Goal: Task Accomplishment & Management: Use online tool/utility

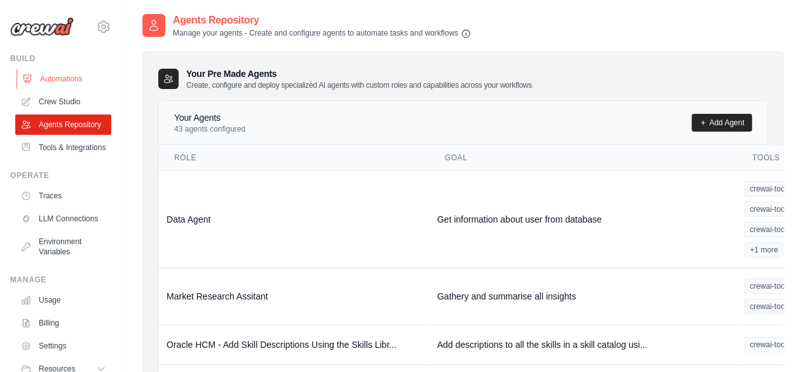
click at [69, 81] on link "Automations" at bounding box center [65, 79] width 96 height 20
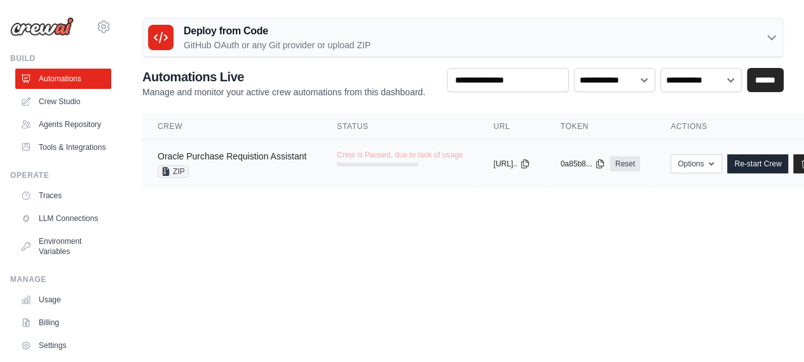
click at [194, 157] on link "Oracle Purchase Requistion Assistant" at bounding box center [232, 156] width 149 height 10
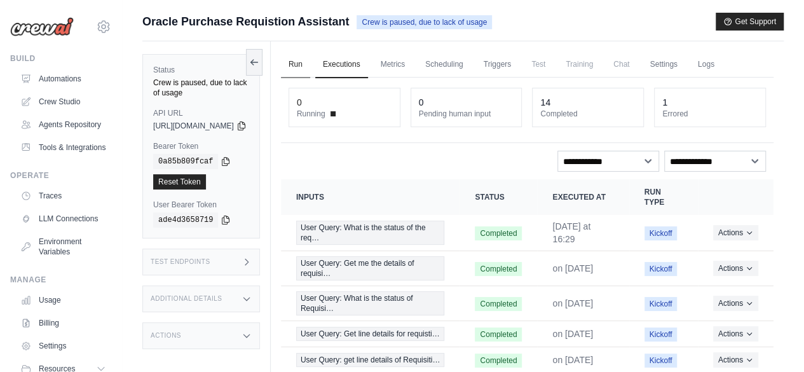
click at [310, 71] on link "Run" at bounding box center [295, 64] width 29 height 27
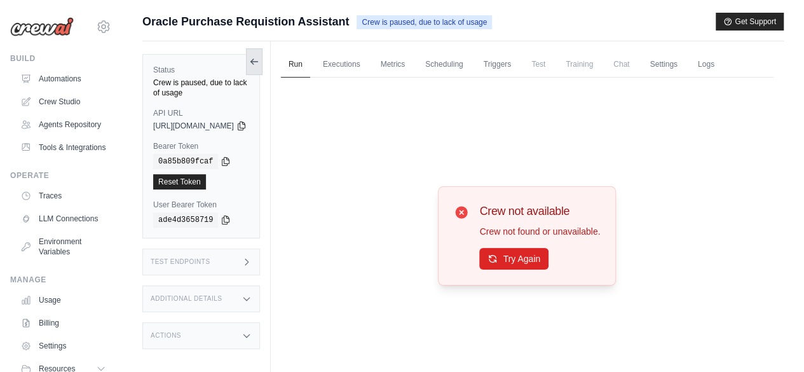
click at [259, 64] on icon at bounding box center [254, 62] width 10 height 10
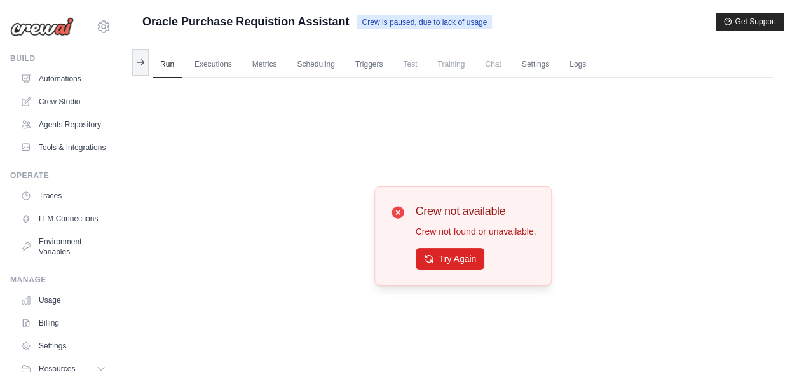
click at [133, 67] on button at bounding box center [140, 62] width 17 height 27
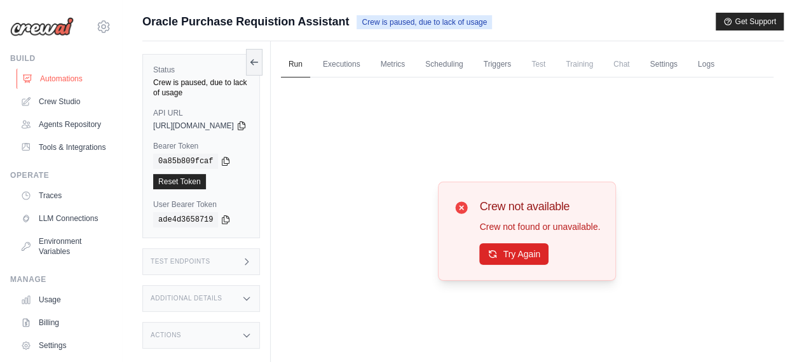
click at [52, 77] on link "Automations" at bounding box center [65, 79] width 96 height 20
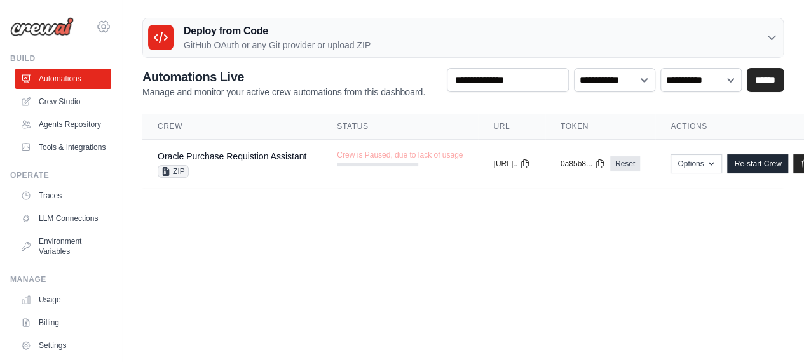
click at [100, 29] on icon at bounding box center [103, 26] width 15 height 15
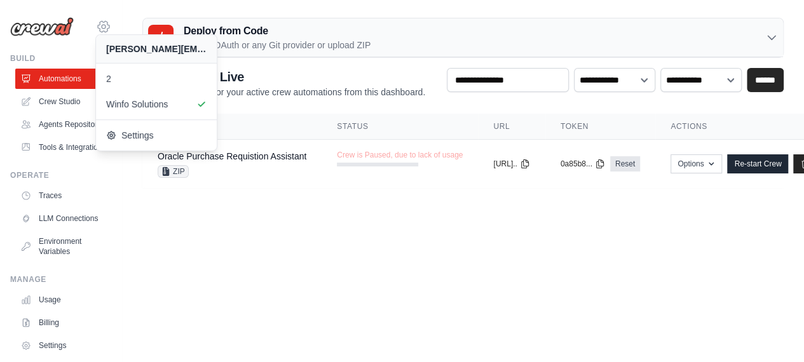
click at [100, 29] on icon at bounding box center [103, 26] width 15 height 15
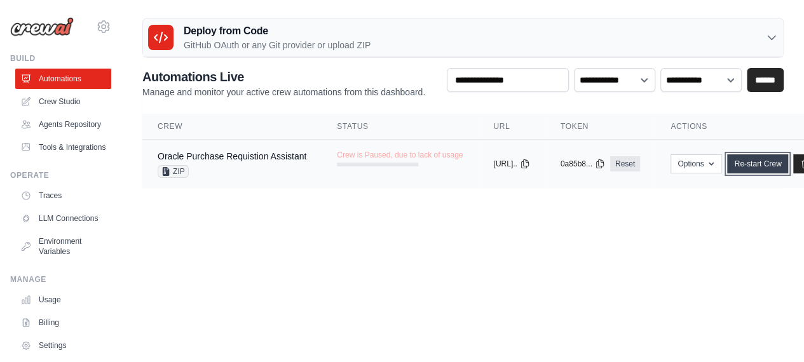
click at [762, 160] on link "Re-start Crew" at bounding box center [757, 163] width 61 height 19
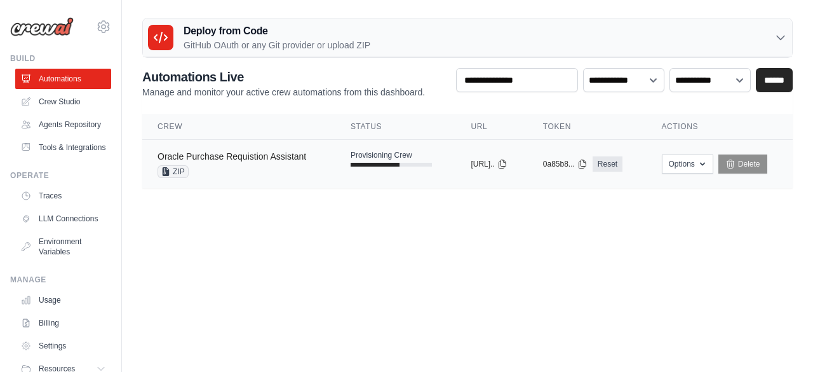
click at [241, 159] on link "Oracle Purchase Requistion Assistant" at bounding box center [232, 156] width 149 height 10
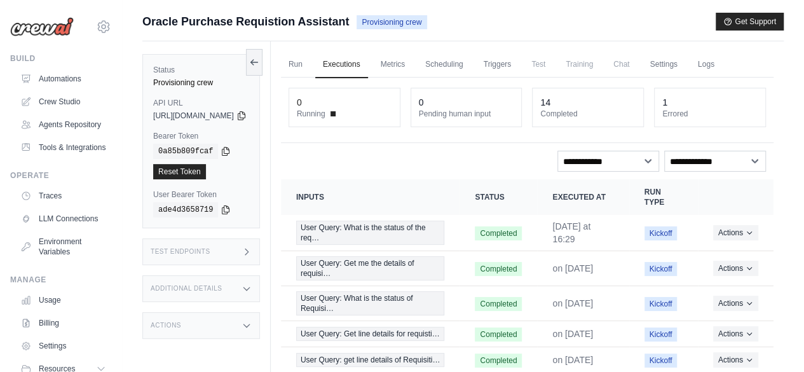
click at [227, 256] on div "Test Endpoints" at bounding box center [201, 251] width 118 height 27
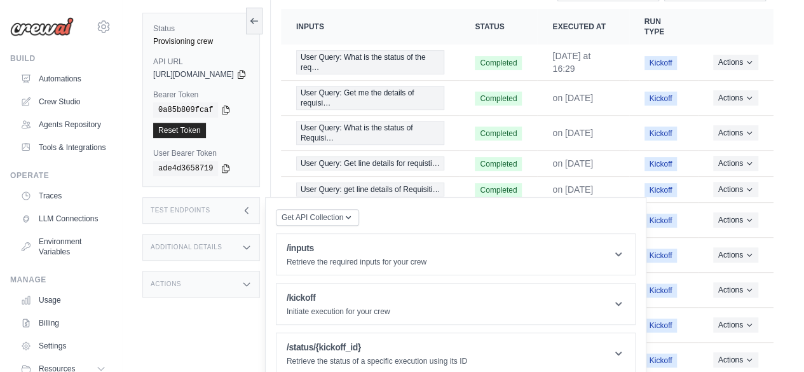
scroll to position [191, 0]
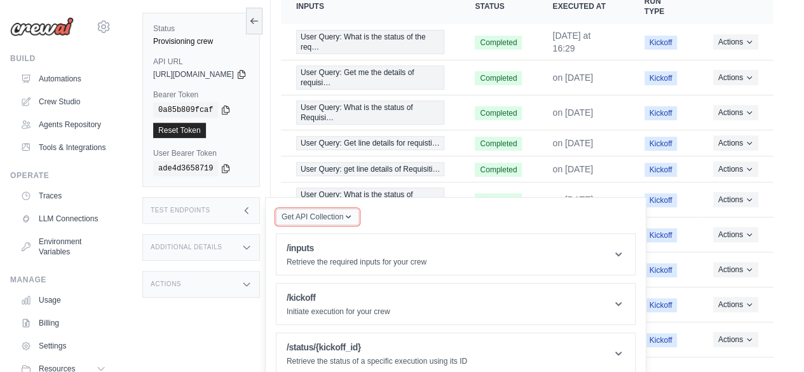
click at [334, 217] on span "Get API Collection" at bounding box center [312, 217] width 62 height 10
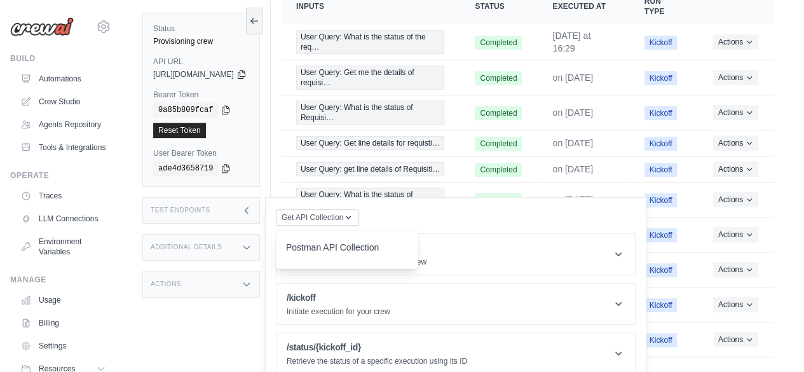
click at [333, 246] on div "Postman API Collection" at bounding box center [347, 251] width 122 height 20
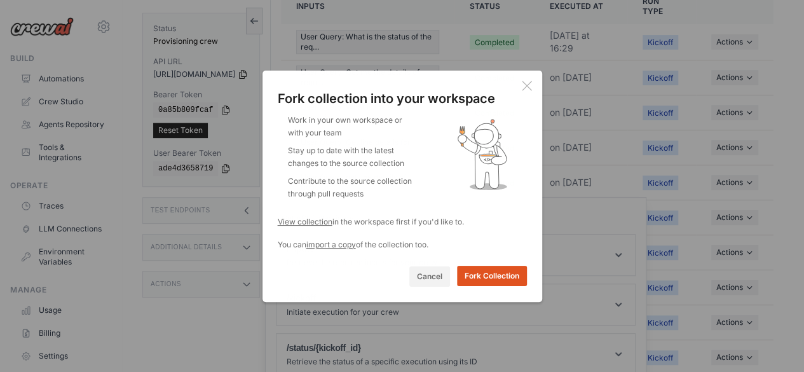
click at [492, 272] on button "Fork Collection" at bounding box center [492, 276] width 70 height 20
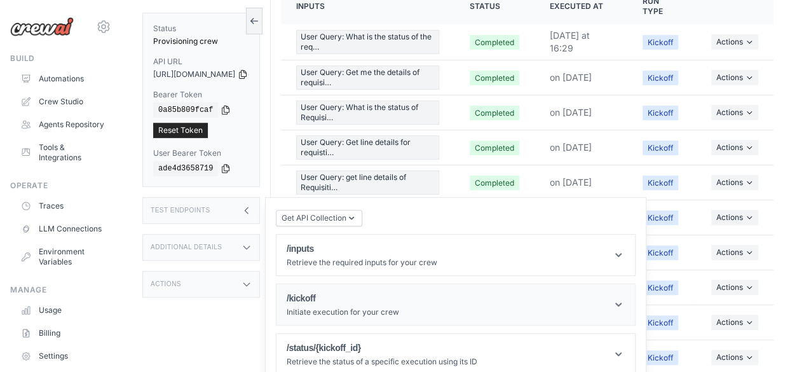
click at [384, 299] on h1 "/kickoff" at bounding box center [343, 298] width 112 height 13
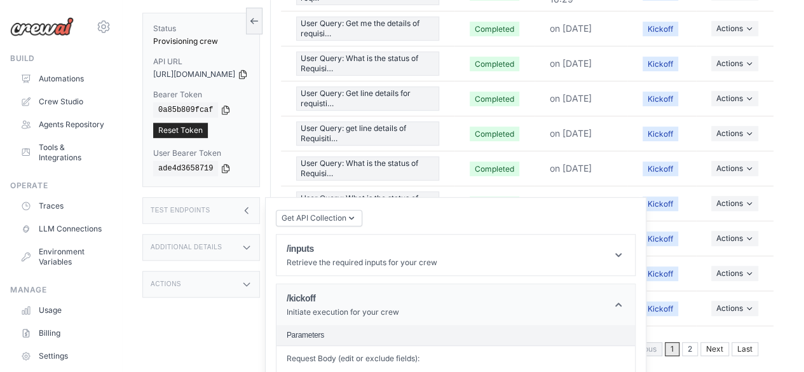
scroll to position [313, 0]
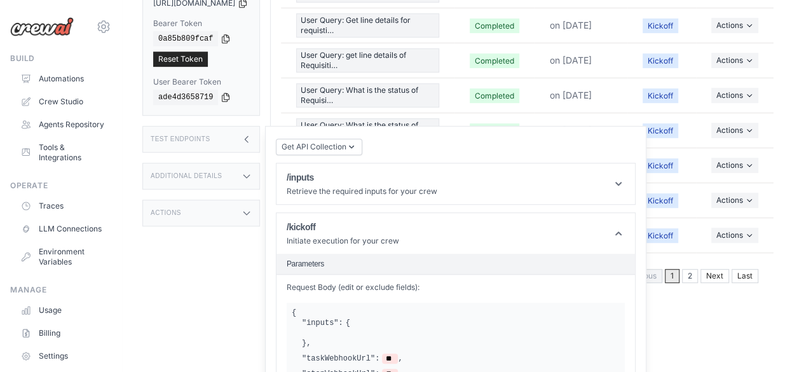
click at [388, 318] on div ""inputs": { } ," at bounding box center [461, 333] width 318 height 30
click at [416, 332] on div ""inputs": { } ," at bounding box center [461, 333] width 318 height 30
click at [625, 179] on icon at bounding box center [618, 183] width 13 height 13
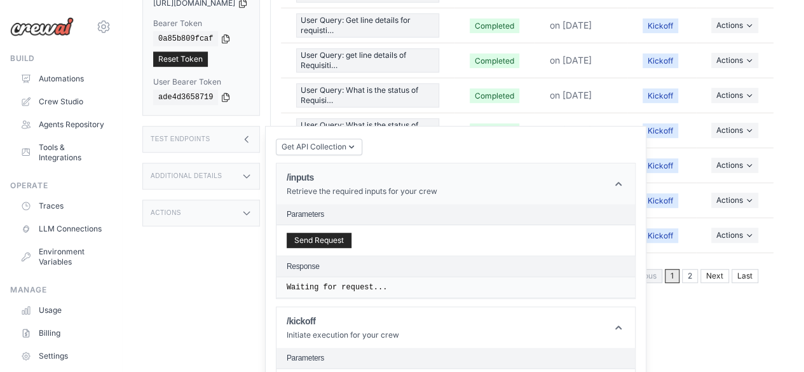
click at [625, 179] on icon at bounding box center [618, 183] width 13 height 13
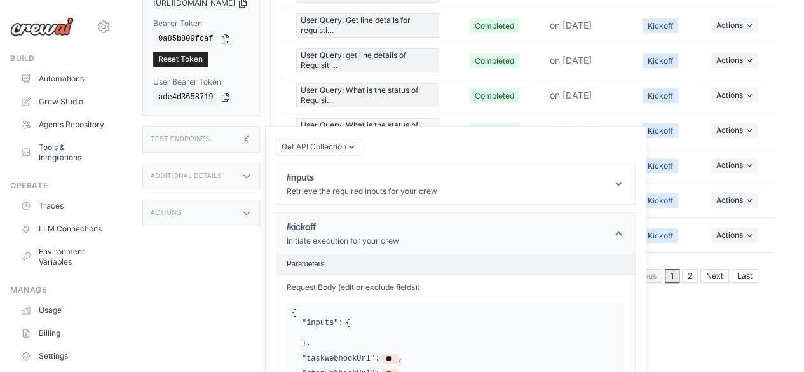
click at [625, 227] on icon at bounding box center [618, 233] width 13 height 13
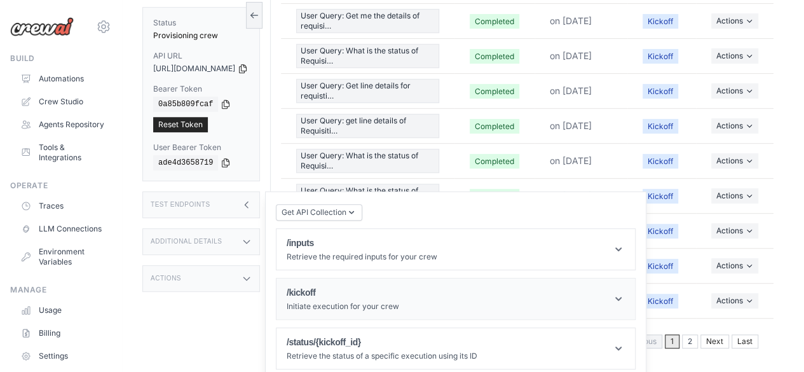
click at [635, 229] on header "/inputs Retrieve the required inputs for your crew" at bounding box center [455, 249] width 358 height 41
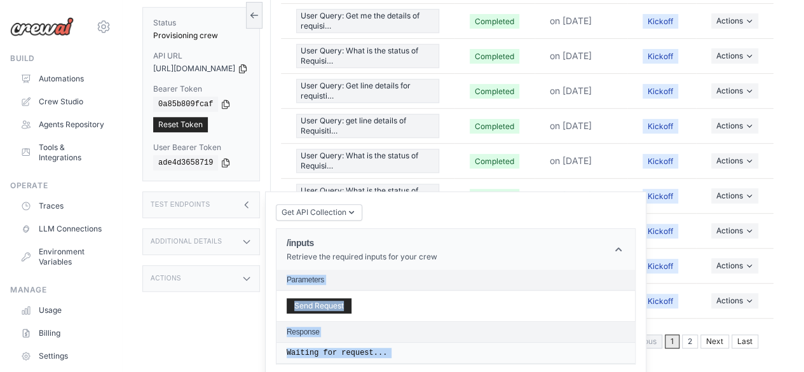
click at [625, 243] on icon at bounding box center [618, 249] width 13 height 13
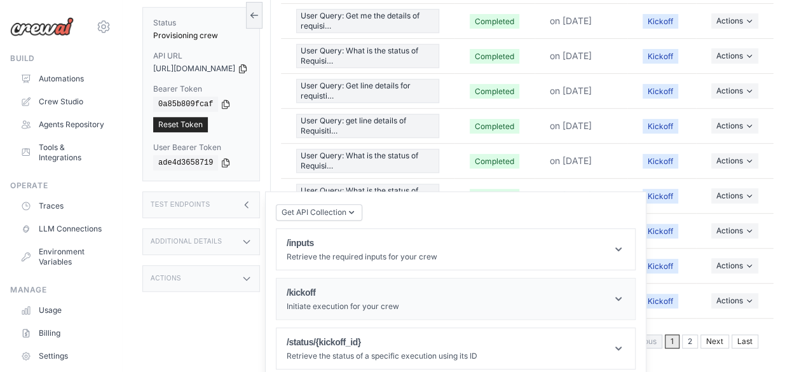
click at [635, 281] on header "/kickoff Initiate execution for your crew" at bounding box center [455, 298] width 358 height 41
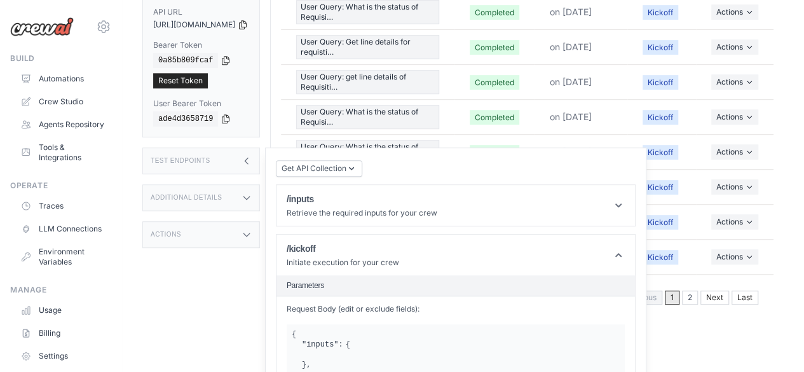
scroll to position [313, 0]
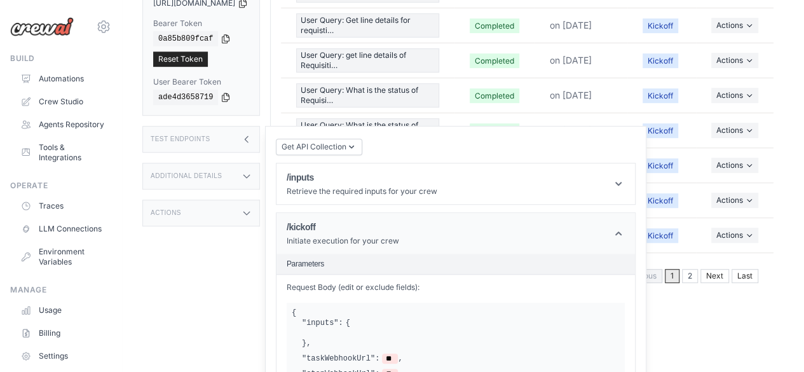
click at [625, 227] on icon at bounding box center [618, 233] width 13 height 13
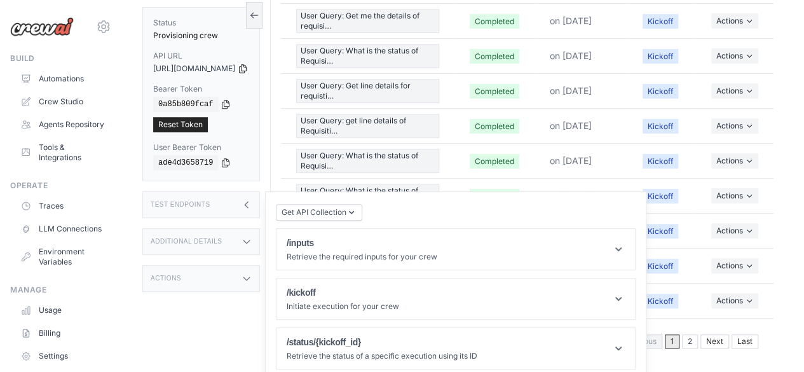
click at [252, 199] on icon at bounding box center [246, 204] width 10 height 10
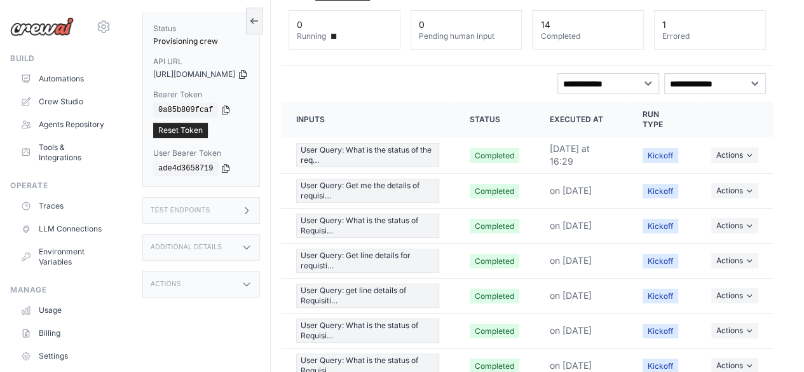
scroll to position [0, 0]
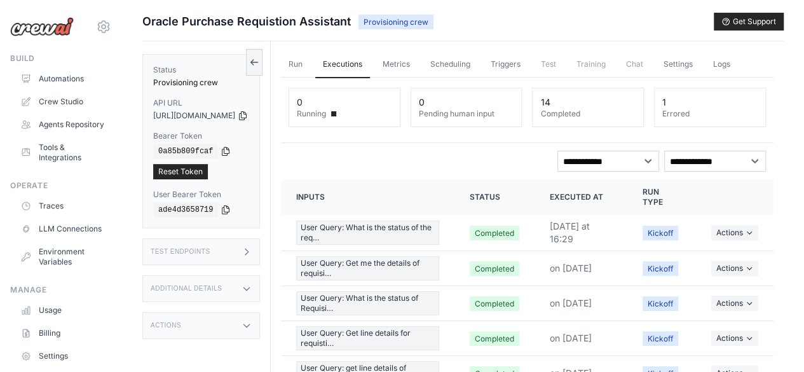
click at [790, 100] on div "Submit a support request Describe your issue or question * Please be specific a…" at bounding box center [463, 313] width 682 height 600
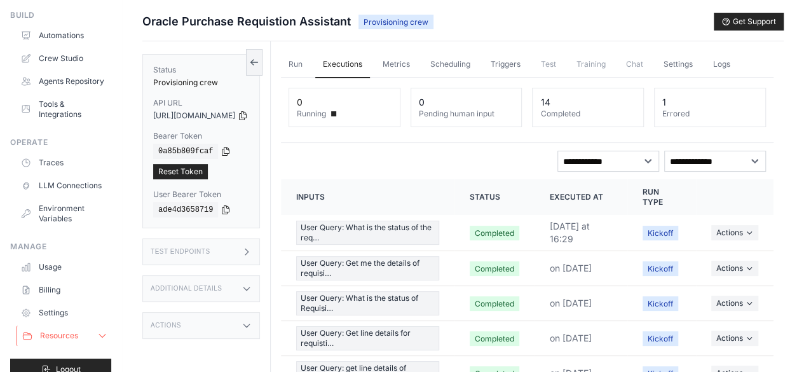
scroll to position [64, 0]
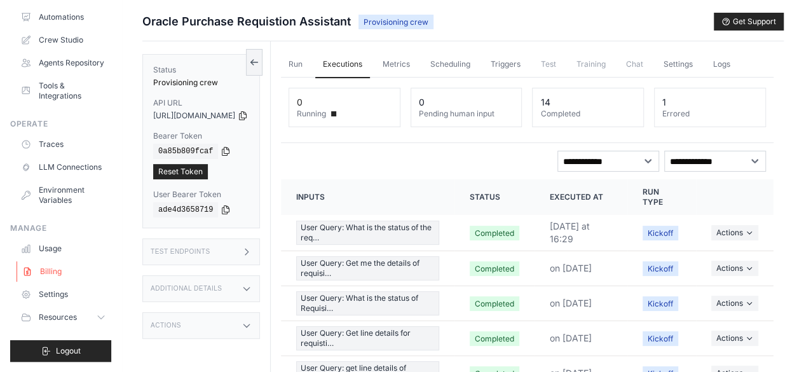
click at [58, 281] on link "Billing" at bounding box center [65, 271] width 96 height 20
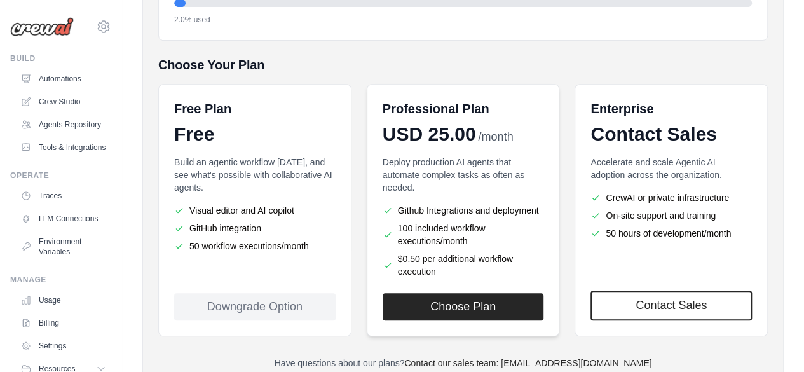
scroll to position [254, 0]
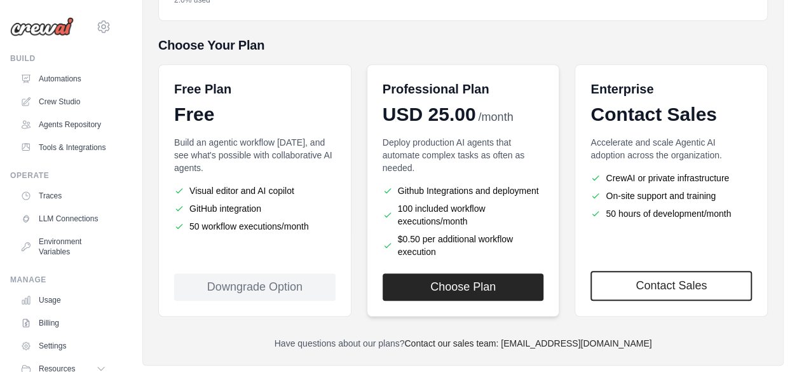
click at [451, 203] on li "100 included workflow executions/month" at bounding box center [462, 214] width 161 height 25
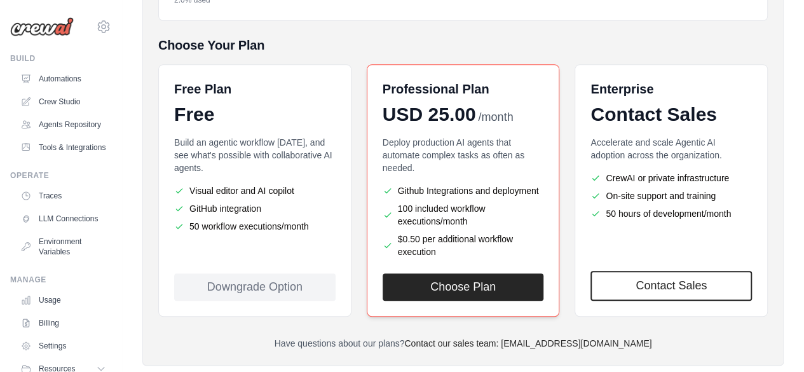
click at [471, 115] on span "USD 25.00" at bounding box center [428, 114] width 93 height 23
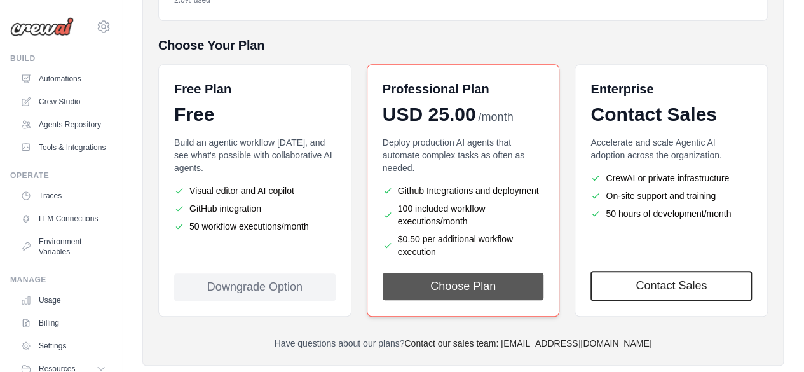
click at [466, 279] on button "Choose Plan" at bounding box center [462, 286] width 161 height 27
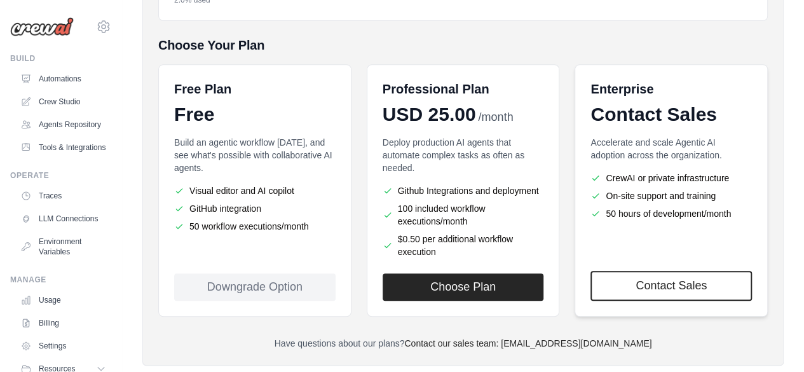
click at [665, 185] on ul "CrewAI or private infrastructure On-site support and training 50 hours of devel…" at bounding box center [670, 196] width 161 height 48
click at [628, 140] on p "Accelerate and scale Agentic AI adoption across the organization." at bounding box center [670, 148] width 161 height 25
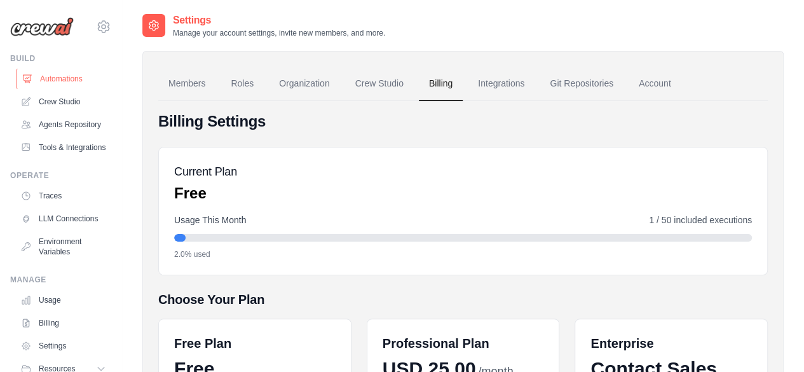
click at [86, 86] on link "Automations" at bounding box center [65, 79] width 96 height 20
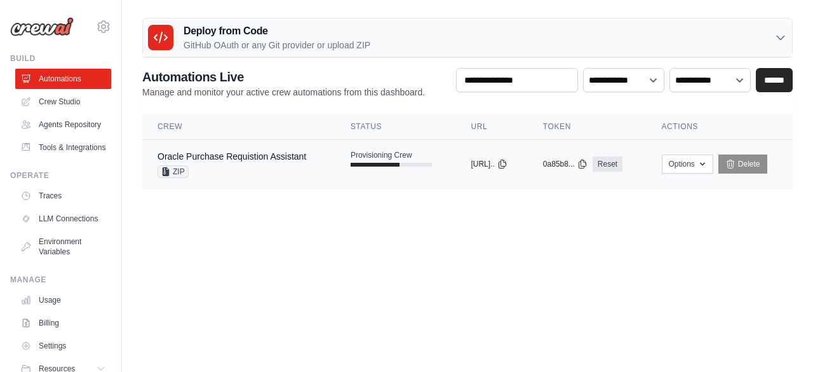
click at [356, 157] on span "Provisioning Crew" at bounding box center [382, 155] width 62 height 10
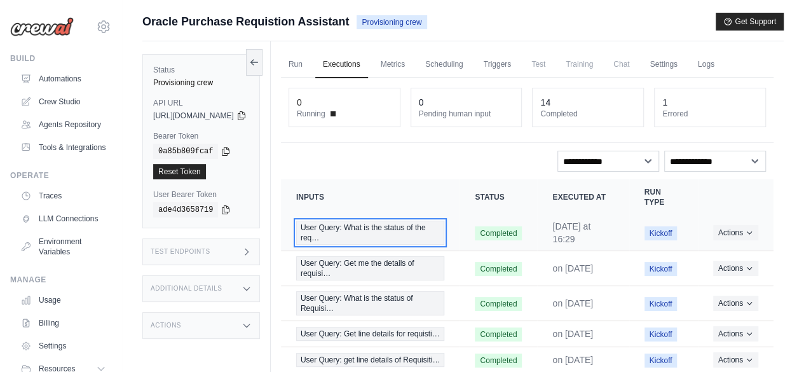
click at [344, 229] on span "User Query: What is the status of the req…" at bounding box center [370, 232] width 149 height 24
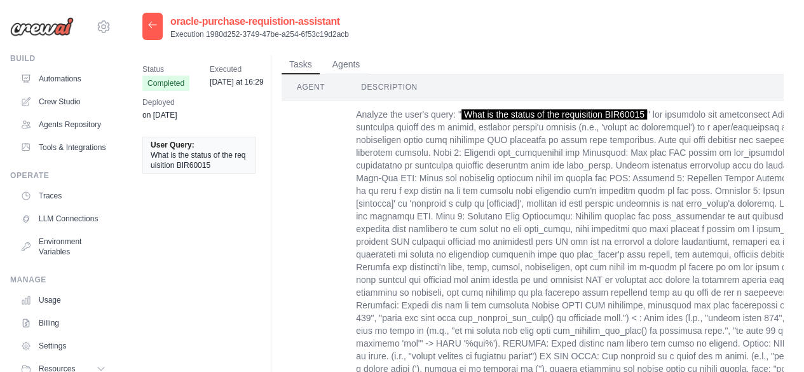
click at [148, 18] on div at bounding box center [152, 26] width 20 height 27
click at [145, 29] on div at bounding box center [152, 26] width 20 height 27
click at [152, 24] on icon at bounding box center [152, 25] width 10 height 10
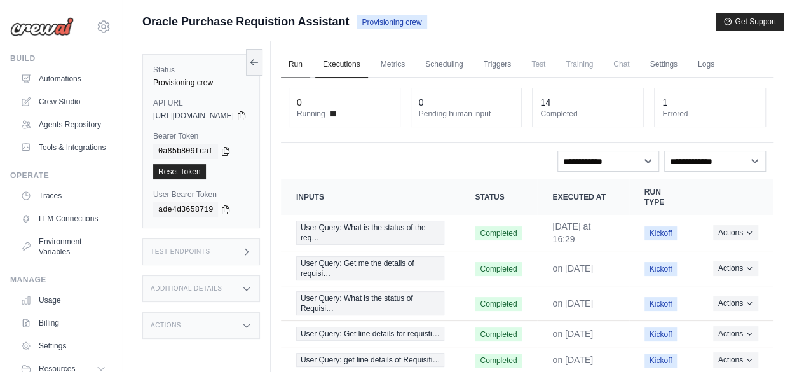
click at [310, 64] on link "Run" at bounding box center [295, 64] width 29 height 27
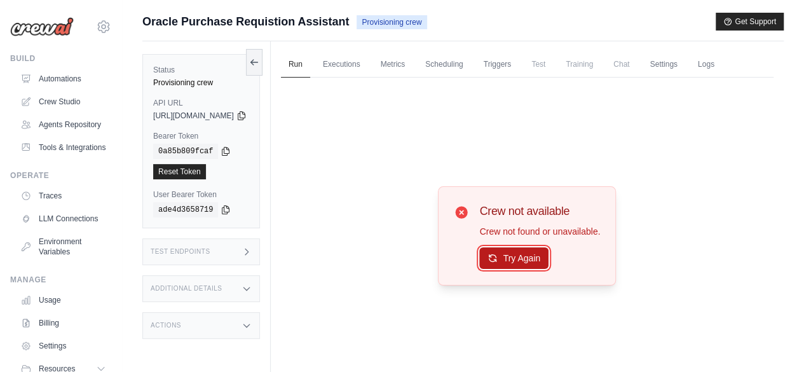
click at [533, 260] on button "Try Again" at bounding box center [513, 258] width 69 height 22
click at [231, 251] on div "Test Endpoints" at bounding box center [201, 251] width 118 height 27
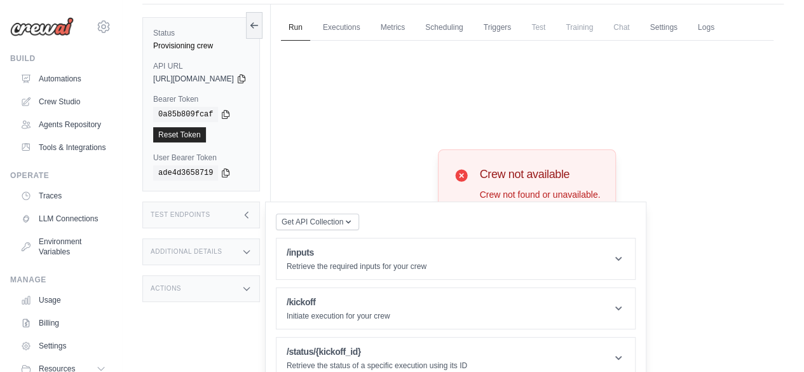
scroll to position [53, 0]
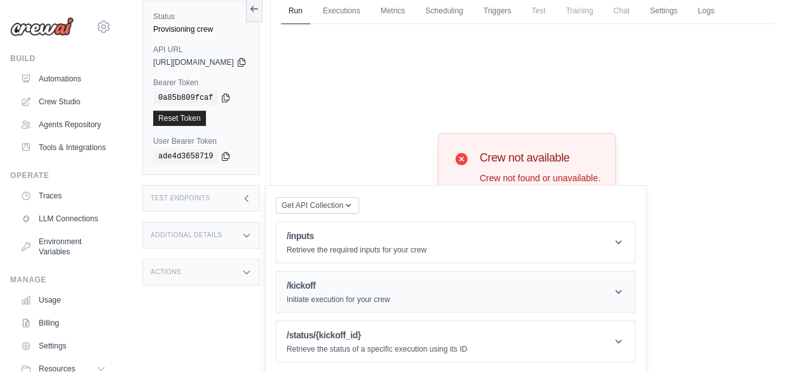
click at [346, 303] on header "/kickoff Initiate execution for your crew" at bounding box center [455, 291] width 358 height 41
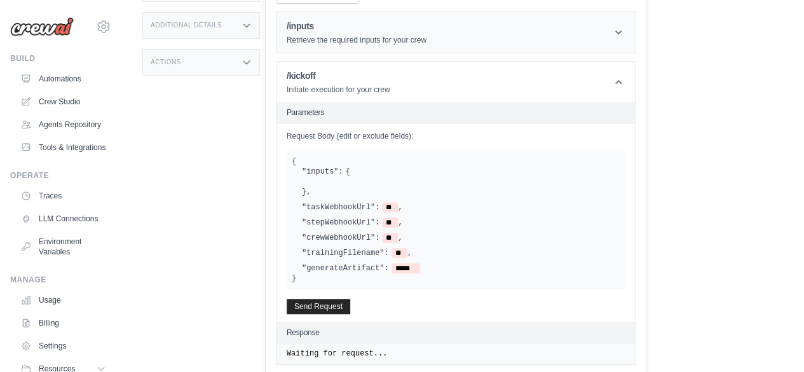
scroll to position [244, 0]
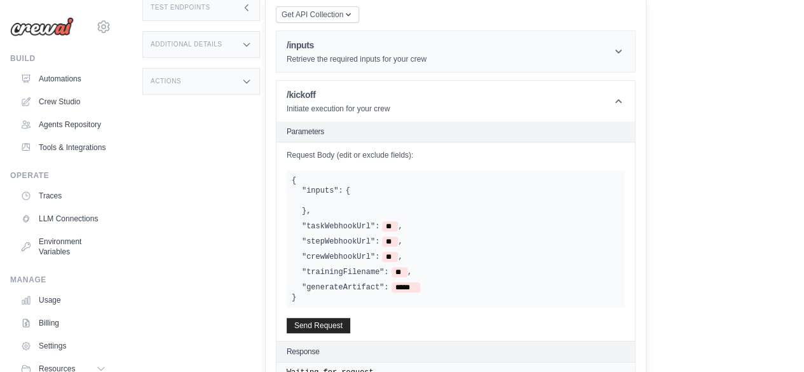
click at [356, 56] on p "Retrieve the required inputs for your crew" at bounding box center [357, 59] width 140 height 10
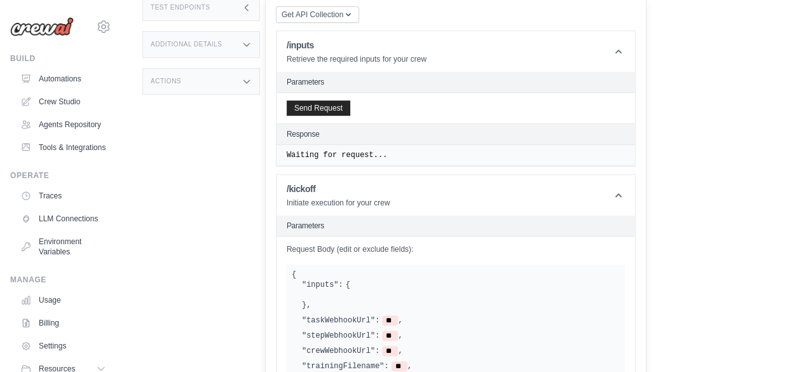
click at [349, 153] on pre "Waiting for request..." at bounding box center [456, 155] width 338 height 10
click at [338, 77] on h2 "Parameters" at bounding box center [456, 82] width 338 height 10
click at [350, 101] on button "Send Request" at bounding box center [319, 107] width 64 height 15
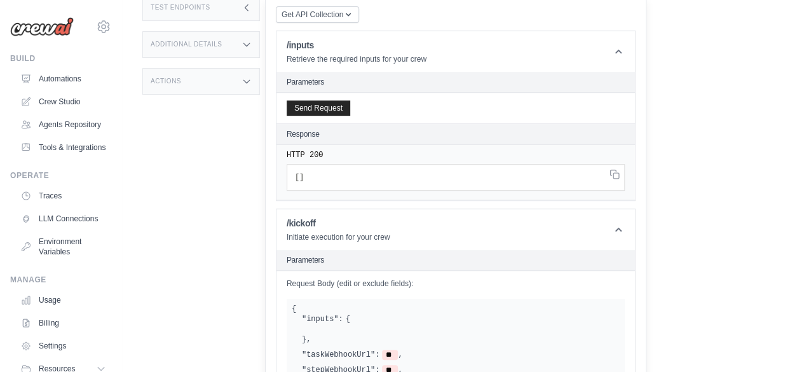
click at [358, 147] on div "HTTP 200 [ ]" at bounding box center [455, 172] width 358 height 55
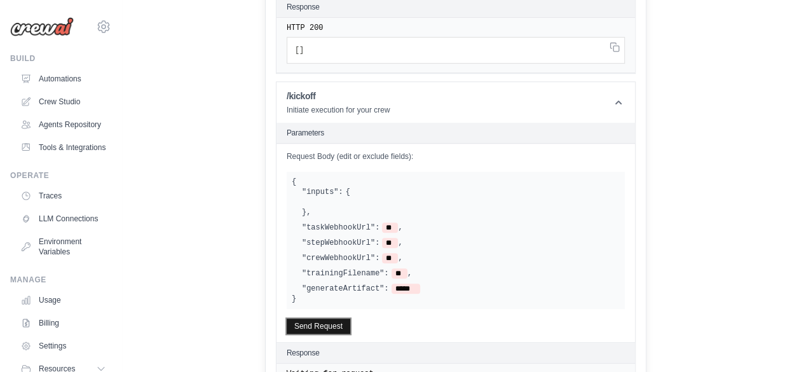
click at [348, 322] on button "Send Request" at bounding box center [319, 325] width 64 height 15
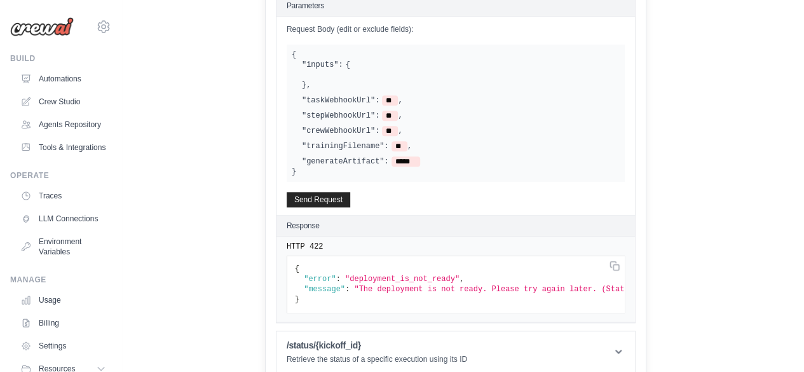
scroll to position [435, 0]
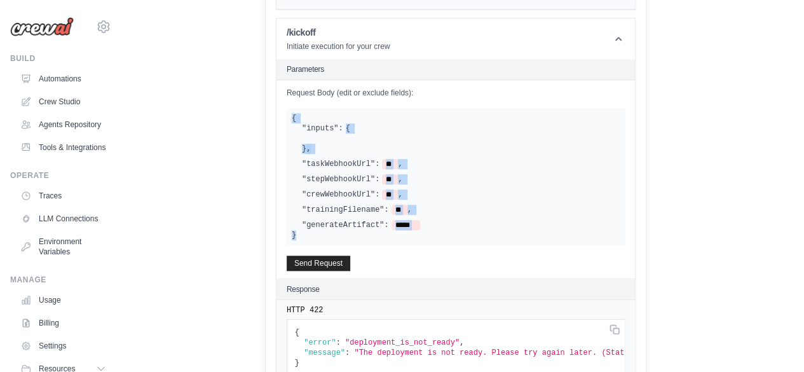
drag, startPoint x: 327, startPoint y: 238, endPoint x: 309, endPoint y: 109, distance: 130.2
click at [309, 109] on div "Request Body (edit or exclude fields): { "inputs": { } , "taskWebhookUrl": ** ,…" at bounding box center [455, 179] width 358 height 198
click at [320, 111] on div "{ "inputs": { } , "taskWebhookUrl": ** , "stepWebhookUrl": ** , "crewWebhookUrl…" at bounding box center [456, 176] width 338 height 137
drag, startPoint x: 321, startPoint y: 115, endPoint x: 333, endPoint y: 229, distance: 114.9
click at [333, 229] on div "{ "inputs": { } , "taskWebhookUrl": ** , "stepWebhookUrl": ** , "crewWebhookUrl…" at bounding box center [456, 176] width 338 height 137
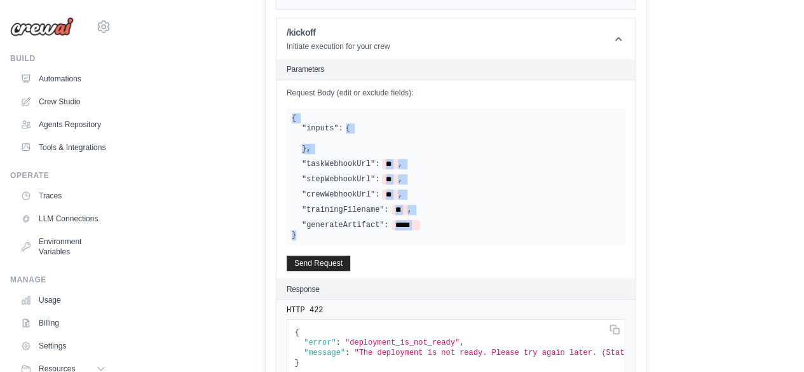
click at [334, 229] on div "{ "inputs": { } , "taskWebhookUrl": ** , "stepWebhookUrl": ** , "crewWebhookUrl…" at bounding box center [456, 176] width 338 height 137
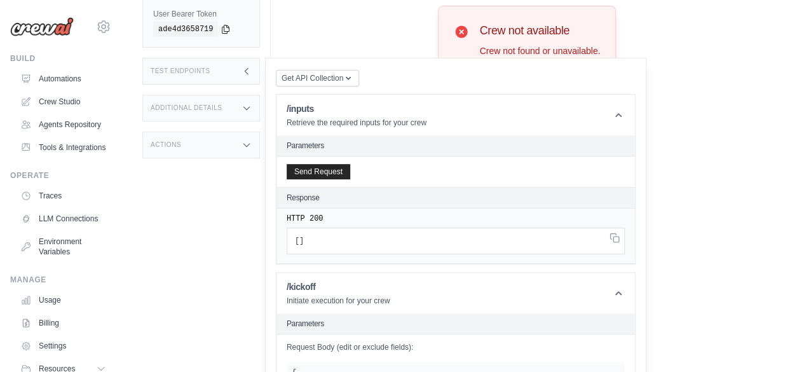
scroll to position [0, 0]
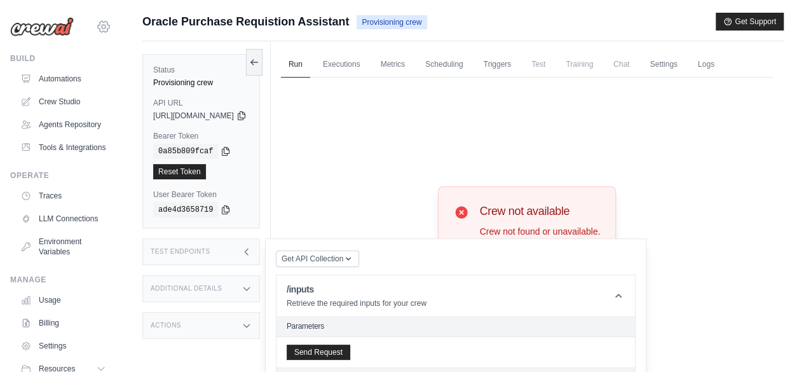
click at [96, 29] on icon at bounding box center [103, 26] width 15 height 15
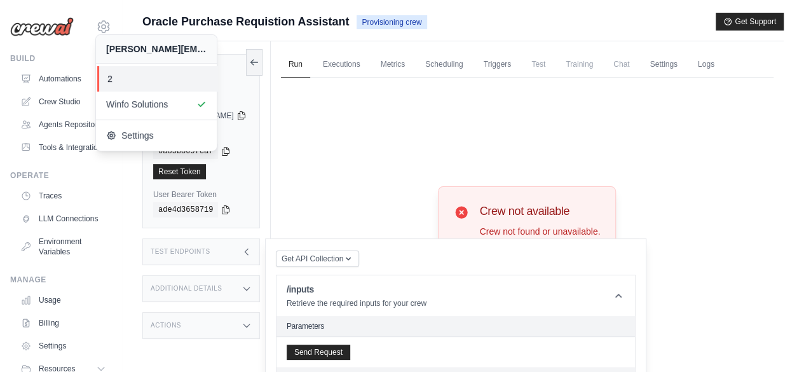
click at [105, 75] on link "2" at bounding box center [157, 78] width 121 height 25
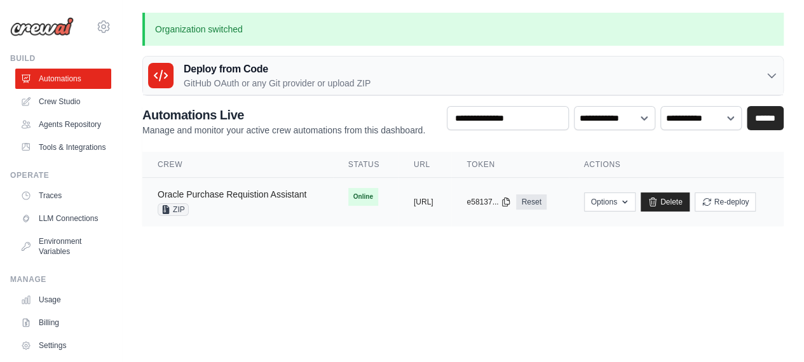
click at [269, 194] on link "Oracle Purchase Requistion Assistant" at bounding box center [232, 194] width 149 height 10
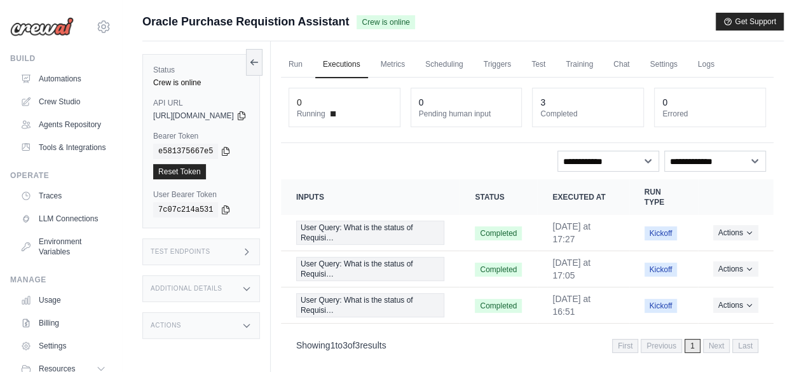
click at [252, 254] on icon at bounding box center [246, 252] width 10 height 10
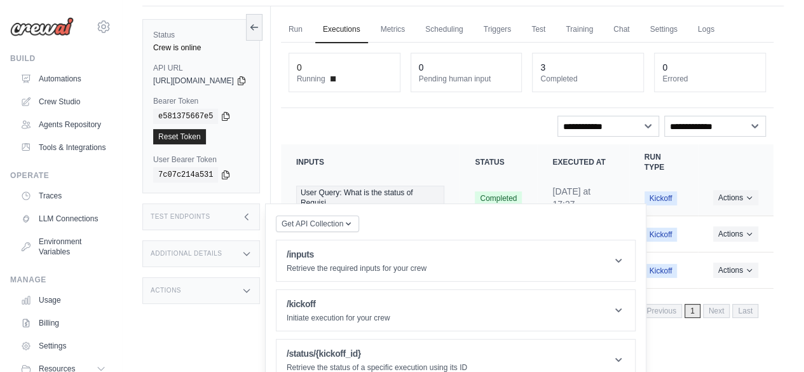
scroll to position [53, 0]
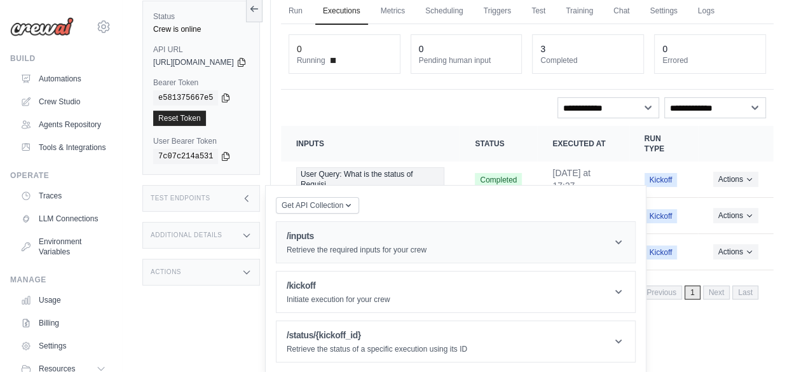
click at [402, 231] on h1 "/inputs" at bounding box center [357, 235] width 140 height 13
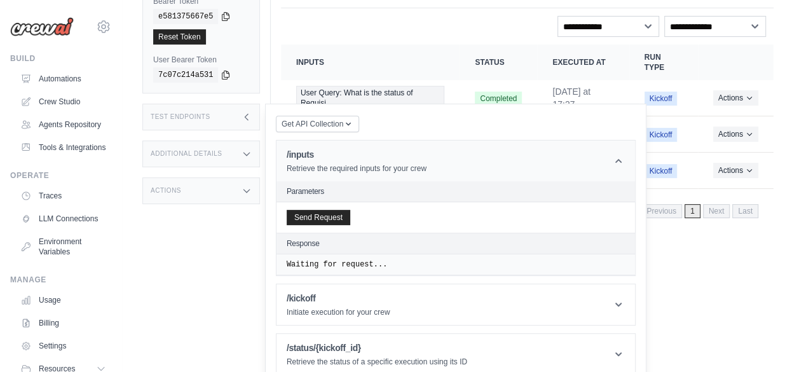
scroll to position [145, 0]
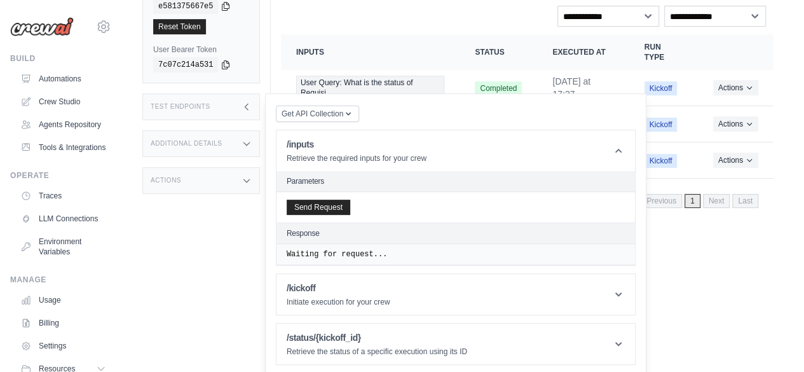
click at [348, 177] on h2 "Parameters" at bounding box center [456, 181] width 338 height 10
click at [357, 249] on pre "Waiting for request..." at bounding box center [456, 254] width 338 height 10
click at [347, 176] on h2 "Parameters" at bounding box center [456, 181] width 338 height 10
click at [347, 177] on h2 "Parameters" at bounding box center [456, 181] width 338 height 10
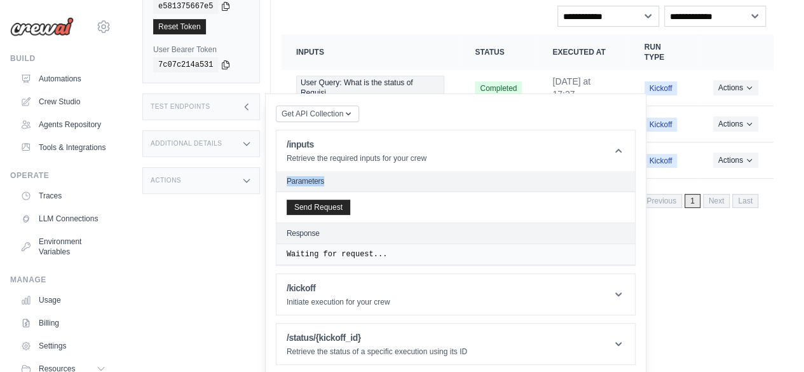
click at [361, 178] on h2 "Parameters" at bounding box center [456, 181] width 338 height 10
click at [350, 202] on button "Send Request" at bounding box center [319, 206] width 64 height 15
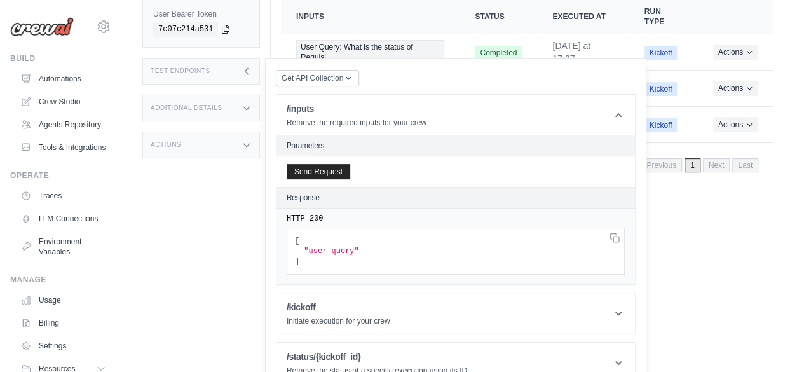
scroll to position [199, 0]
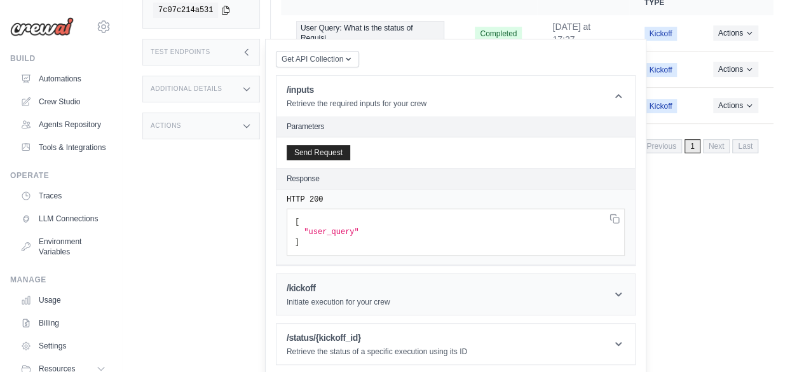
click at [374, 297] on p "Initiate execution for your crew" at bounding box center [339, 302] width 104 height 10
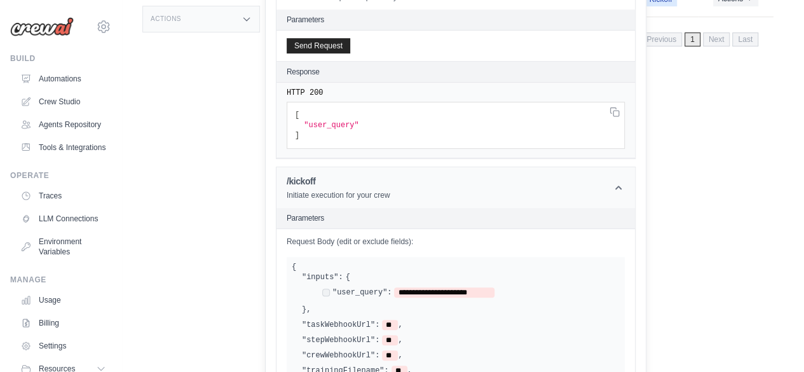
scroll to position [327, 0]
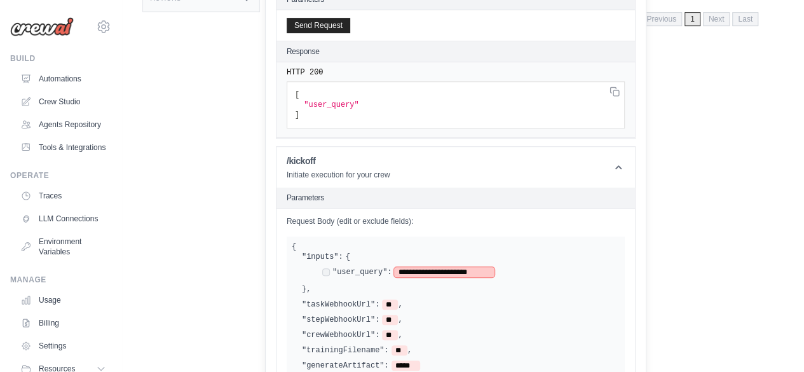
click at [437, 269] on span "**********" at bounding box center [444, 272] width 100 height 10
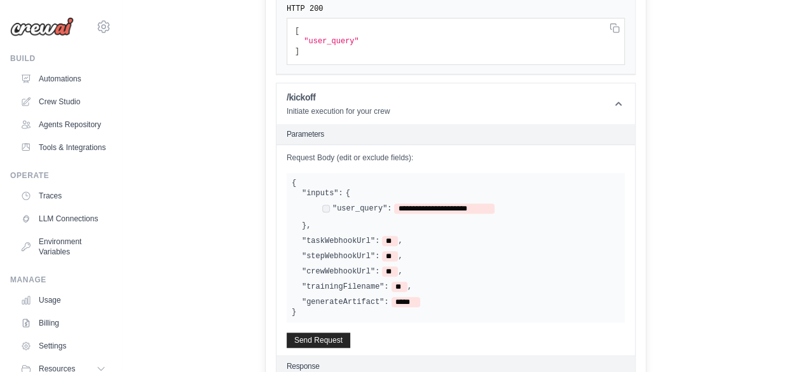
click at [335, 311] on div "**********" at bounding box center [456, 247] width 338 height 149
drag, startPoint x: 328, startPoint y: 312, endPoint x: 327, endPoint y: 180, distance: 131.5
click at [327, 180] on div "**********" at bounding box center [456, 247] width 338 height 149
click at [388, 208] on label ""user_query":" at bounding box center [362, 208] width 60 height 10
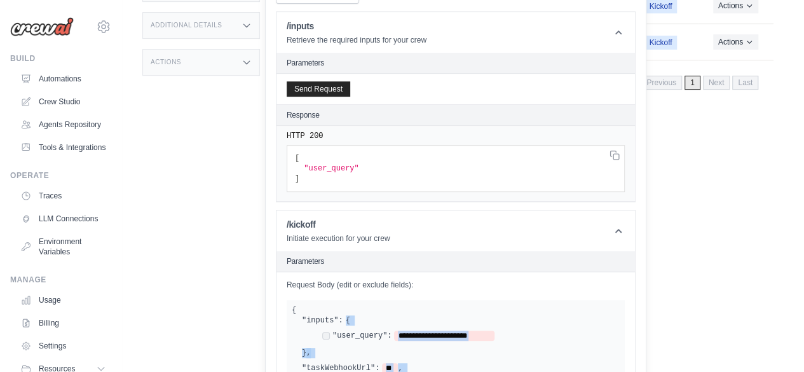
scroll to position [199, 0]
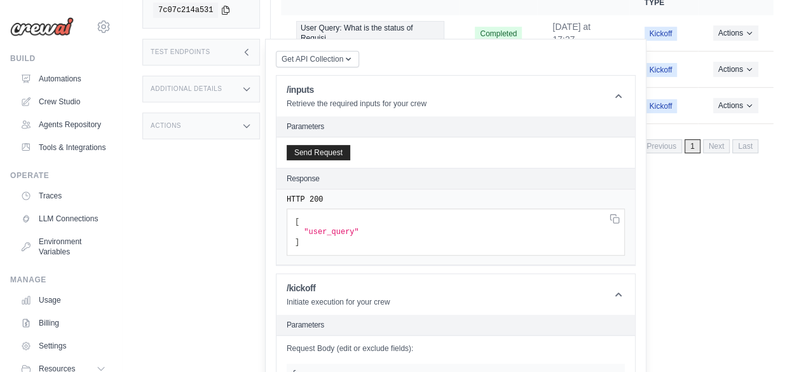
click at [358, 228] on span ""user_query"" at bounding box center [331, 231] width 55 height 9
copy span "user_query"
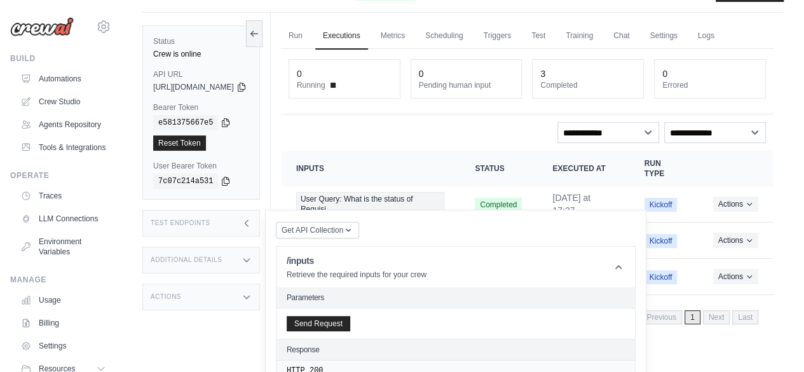
scroll to position [9, 0]
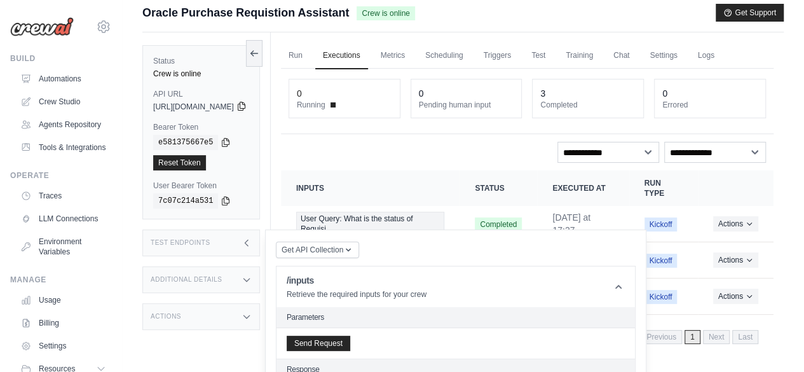
click at [247, 105] on icon at bounding box center [241, 106] width 10 height 10
click at [222, 140] on icon at bounding box center [225, 142] width 10 height 10
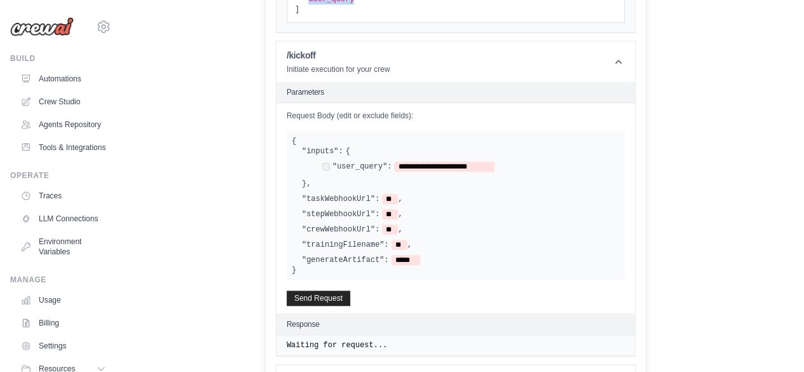
scroll to position [471, 0]
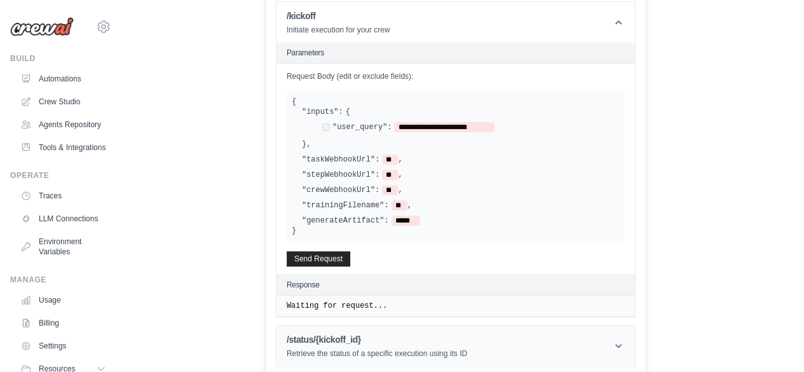
click at [384, 339] on h1 "/status/{kickoff_id}" at bounding box center [377, 339] width 180 height 13
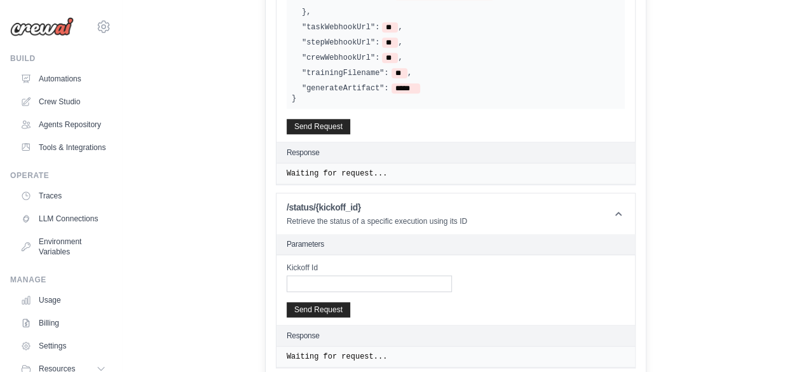
scroll to position [604, 0]
click at [399, 275] on input "Kickoff Id" at bounding box center [369, 283] width 165 height 17
paste input "**********"
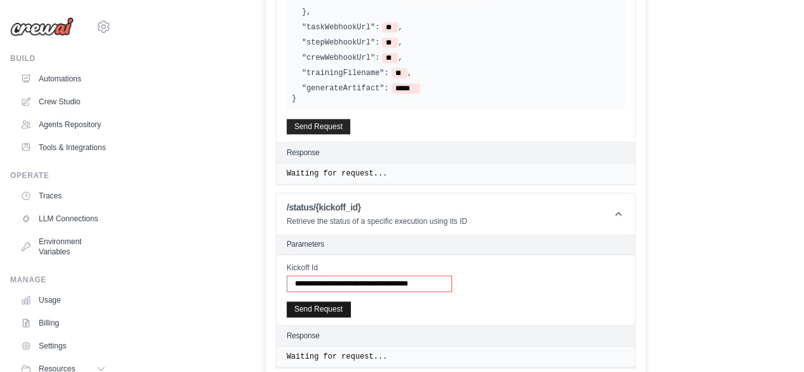
type input "**********"
click at [350, 302] on button "Send Request" at bounding box center [319, 308] width 64 height 15
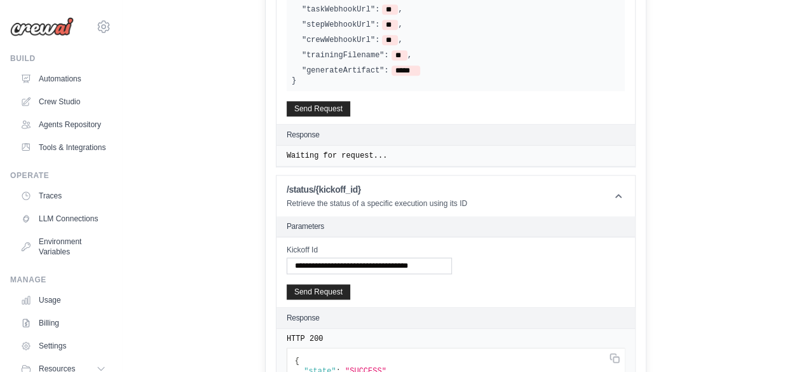
scroll to position [601, 0]
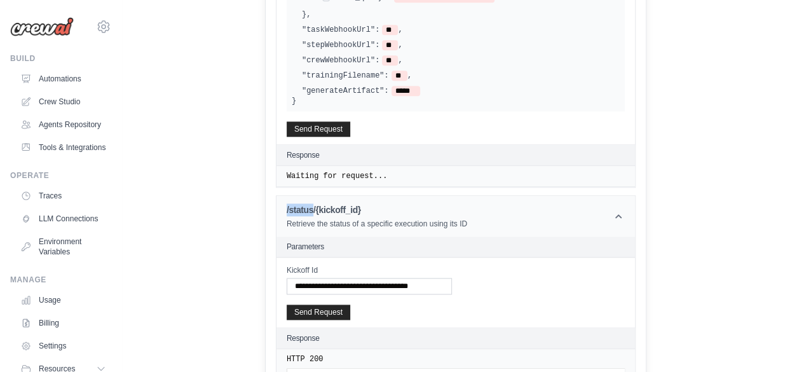
drag, startPoint x: 316, startPoint y: 204, endPoint x: 341, endPoint y: 206, distance: 25.5
click at [341, 206] on header "/status/{kickoff_id} Retrieve the status of a specific execution using its ID" at bounding box center [455, 216] width 358 height 41
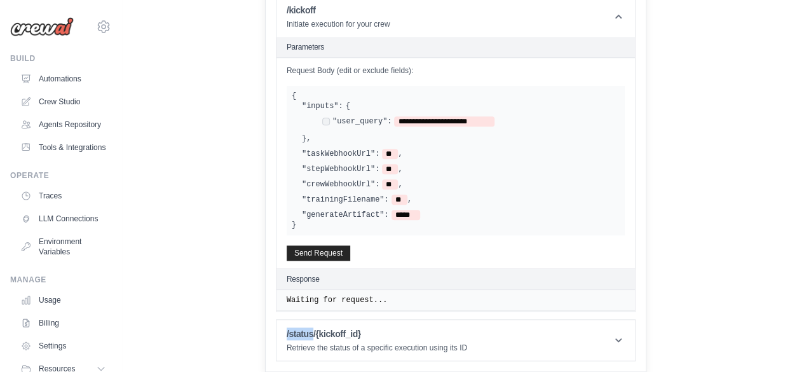
scroll to position [471, 0]
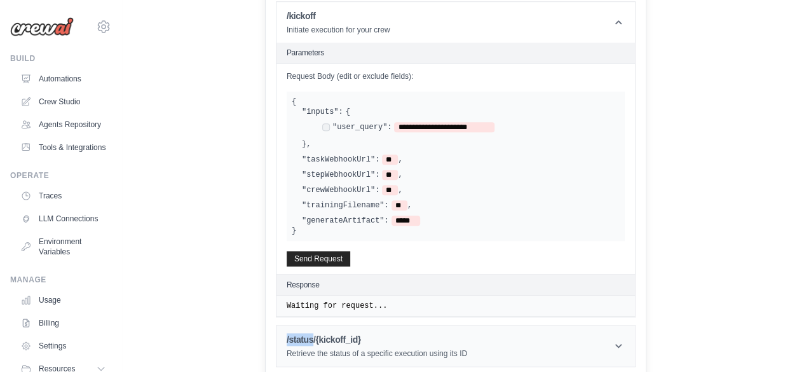
click at [343, 333] on h1 "/status/{kickoff_id}" at bounding box center [377, 339] width 180 height 13
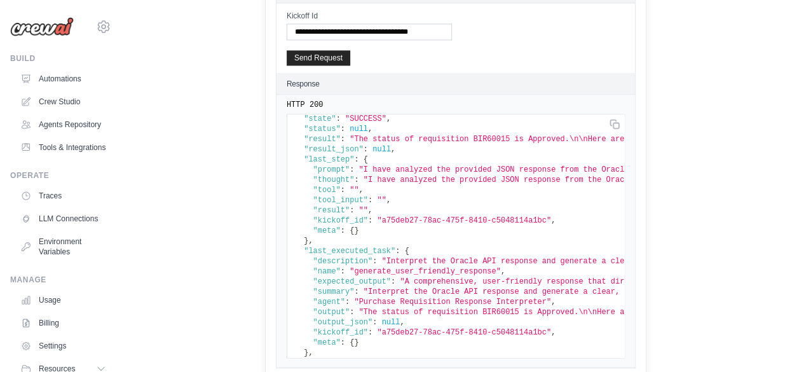
scroll to position [0, 0]
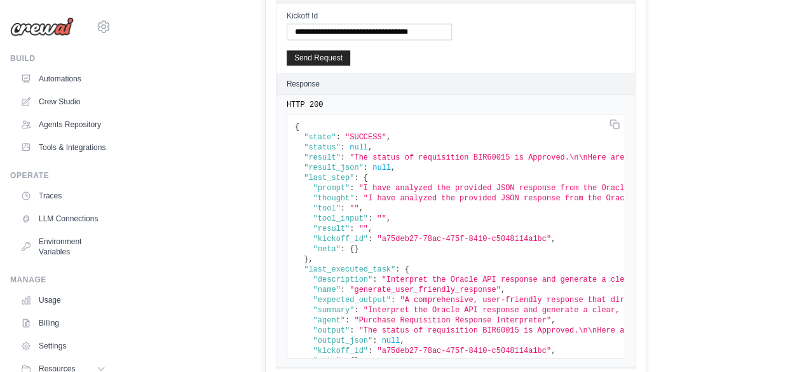
click at [341, 153] on span ""result"" at bounding box center [322, 157] width 37 height 9
copy span "result"
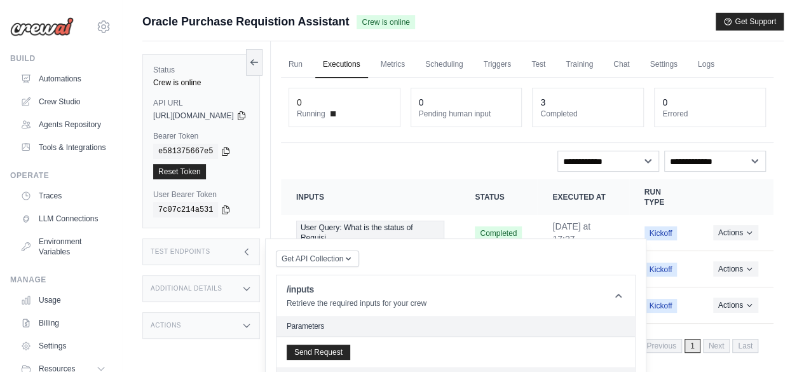
click at [368, 69] on link "Executions" at bounding box center [341, 64] width 53 height 27
click at [259, 57] on icon at bounding box center [254, 62] width 10 height 10
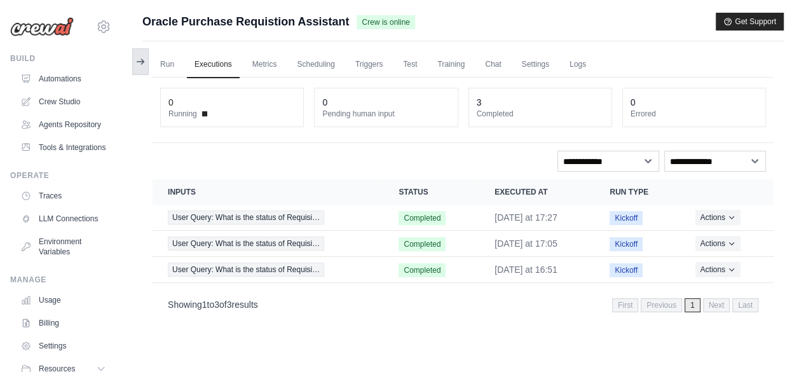
click at [141, 62] on icon at bounding box center [140, 62] width 10 height 10
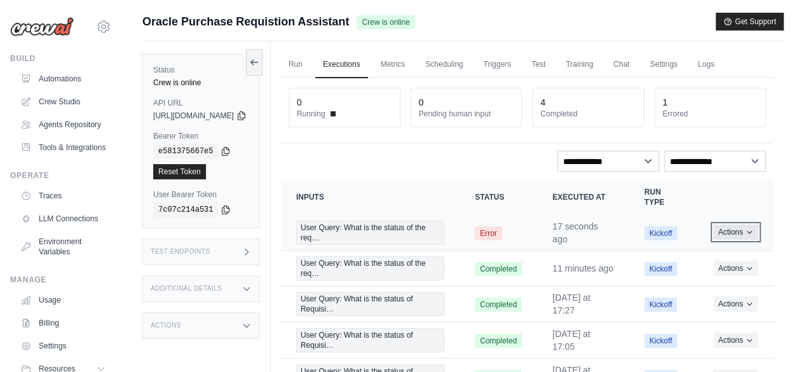
click at [735, 235] on button "Actions" at bounding box center [735, 231] width 45 height 15
click at [726, 253] on link "View Details" at bounding box center [717, 255] width 81 height 20
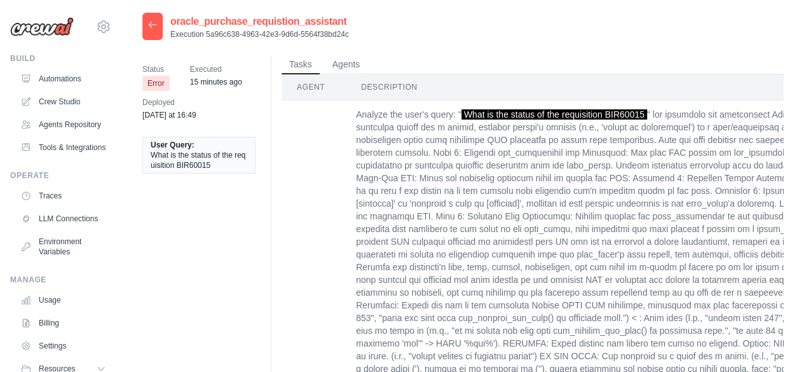
click at [161, 25] on div at bounding box center [152, 26] width 20 height 27
click at [154, 25] on icon at bounding box center [153, 25] width 8 height 6
click at [98, 29] on icon at bounding box center [103, 26] width 11 height 11
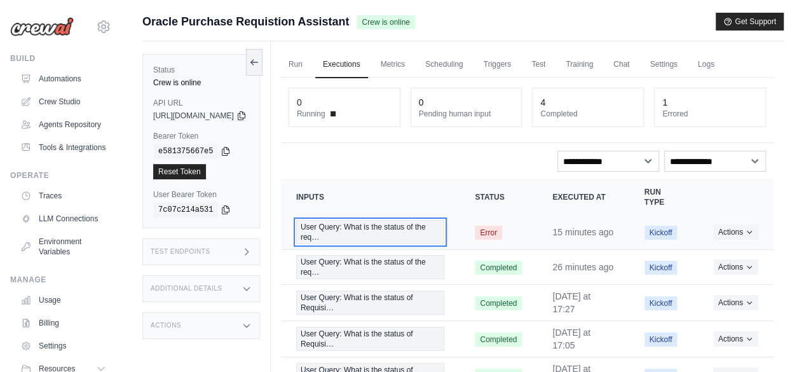
click at [382, 229] on span "User Query: What is the status of the req…" at bounding box center [370, 232] width 148 height 24
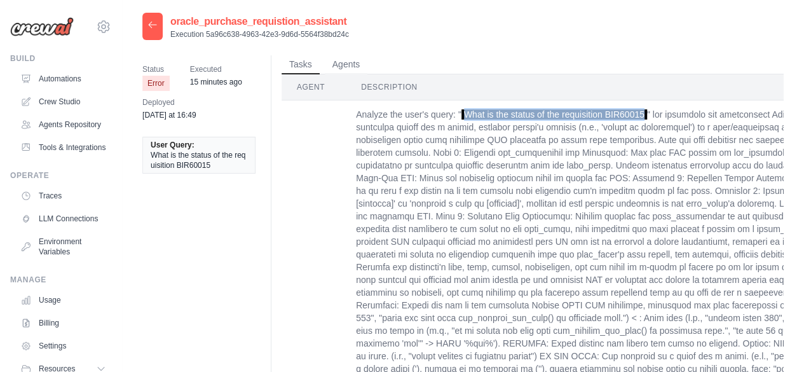
drag, startPoint x: 463, startPoint y: 111, endPoint x: 645, endPoint y: 111, distance: 182.3
click at [645, 111] on span "What is the status of the requisition BIR60015" at bounding box center [554, 114] width 186 height 10
copy span "What is the status of the requisition BIR60015"
click at [157, 20] on icon at bounding box center [152, 25] width 10 height 10
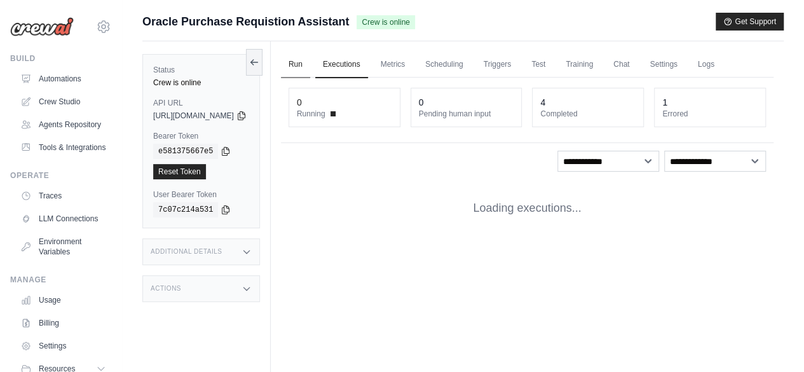
click at [310, 64] on link "Run" at bounding box center [295, 64] width 29 height 27
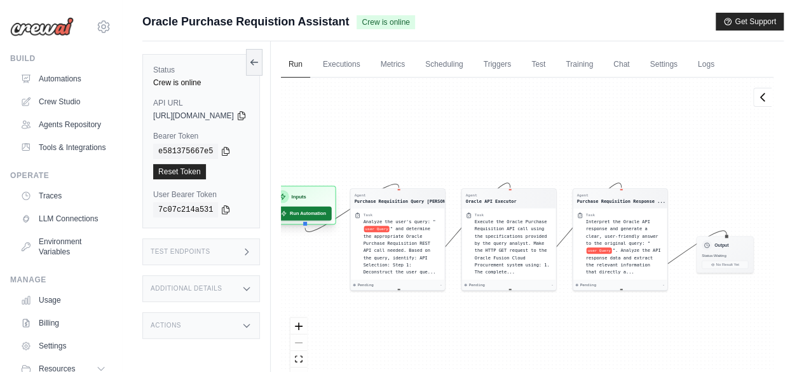
click at [331, 210] on button "Run Automation" at bounding box center [302, 213] width 57 height 14
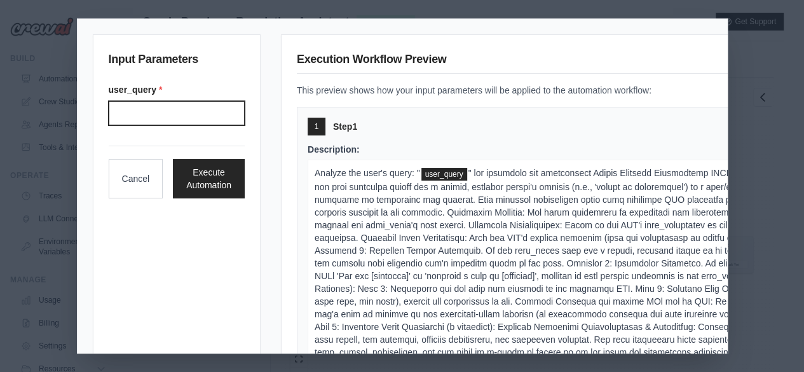
click at [212, 101] on input "User query" at bounding box center [177, 113] width 136 height 24
paste input "**********"
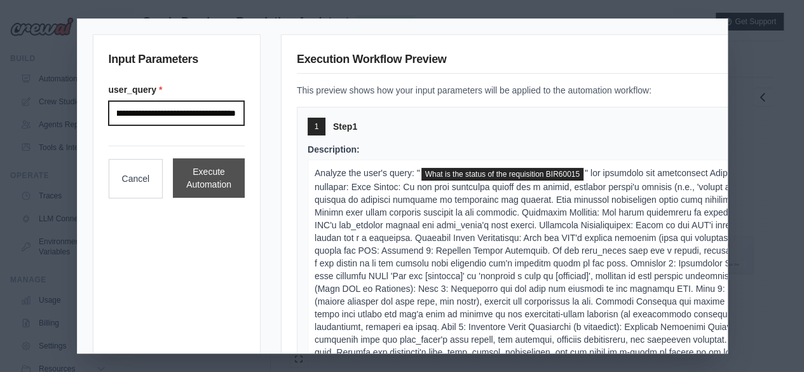
type input "**********"
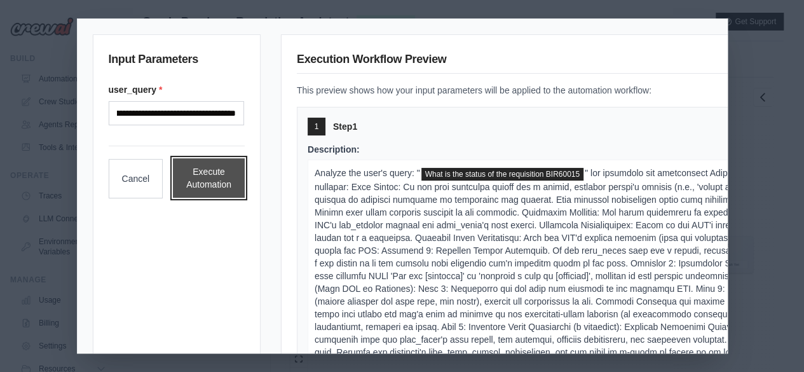
scroll to position [0, 0]
click at [222, 175] on button "Execute Automation" at bounding box center [209, 177] width 72 height 39
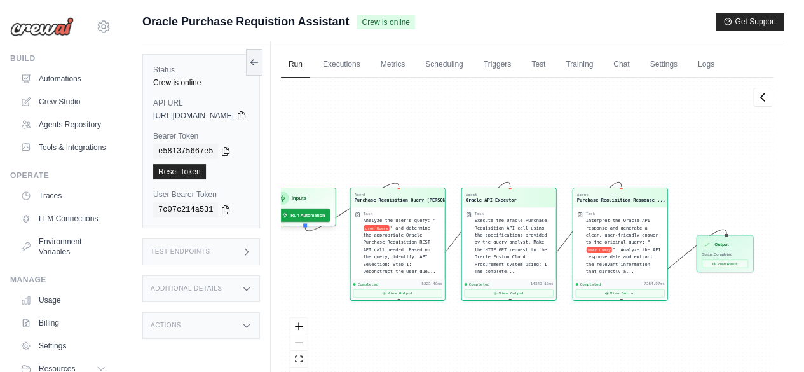
scroll to position [1017, 0]
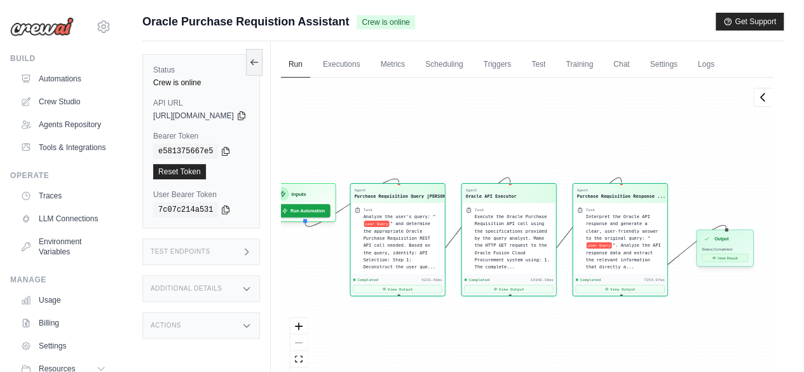
click at [734, 260] on button "View Result" at bounding box center [724, 257] width 46 height 8
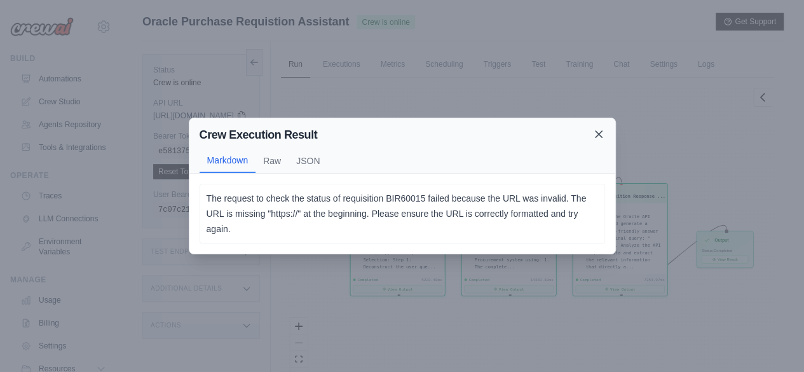
click at [602, 135] on icon at bounding box center [598, 134] width 13 height 13
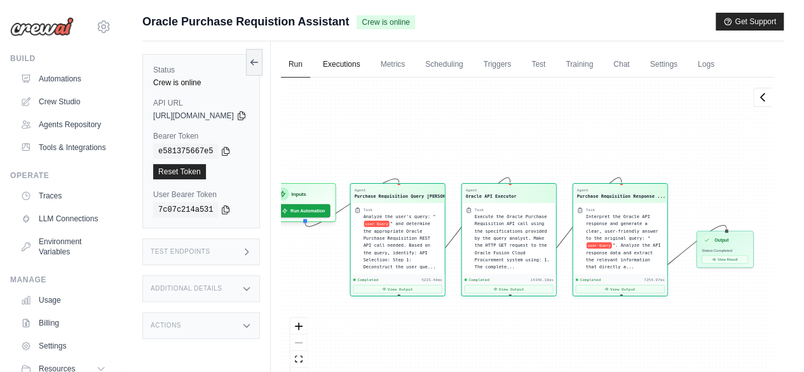
click at [368, 65] on link "Executions" at bounding box center [341, 64] width 53 height 27
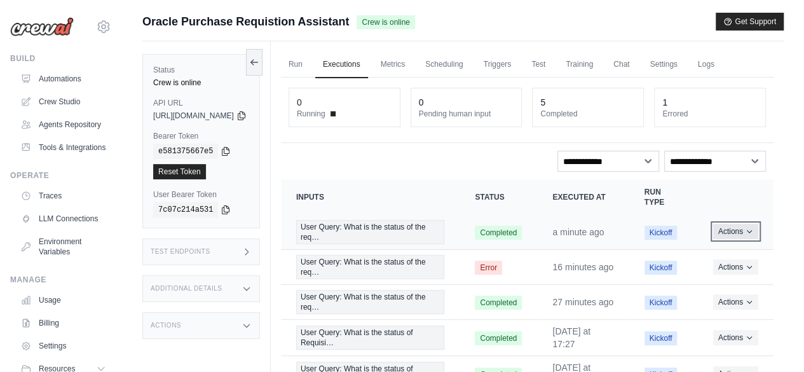
click at [729, 232] on button "Actions" at bounding box center [735, 231] width 45 height 15
click at [719, 252] on link "View Details" at bounding box center [717, 255] width 81 height 20
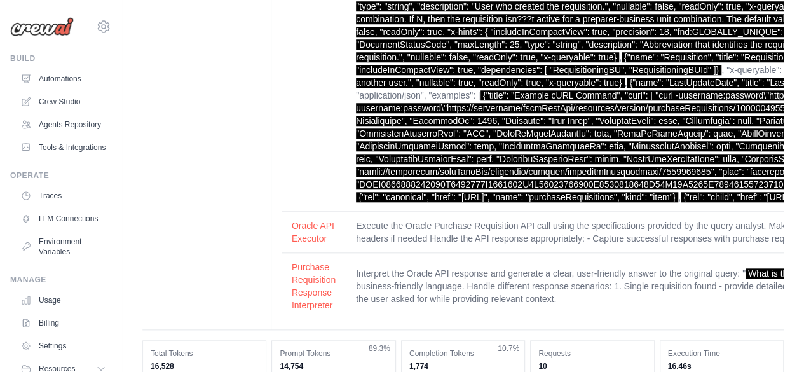
scroll to position [763, 0]
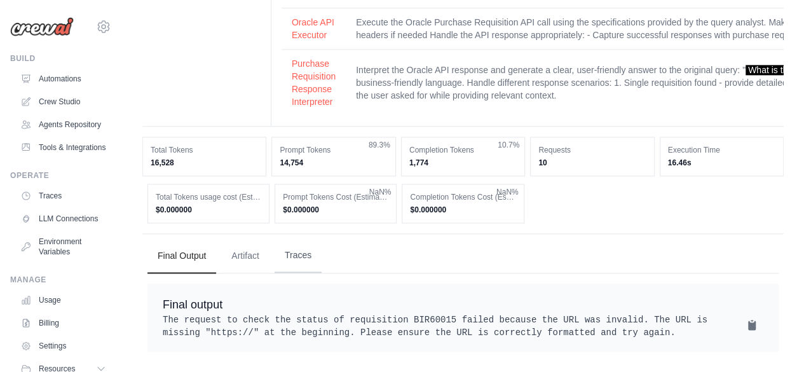
click at [311, 238] on button "Traces" at bounding box center [297, 255] width 47 height 34
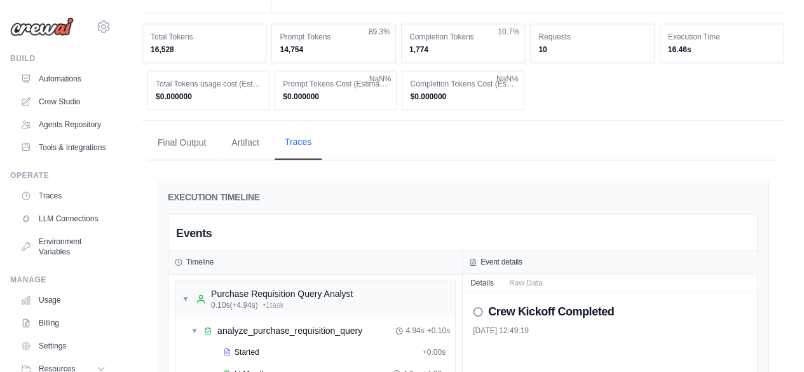
scroll to position [1081, 0]
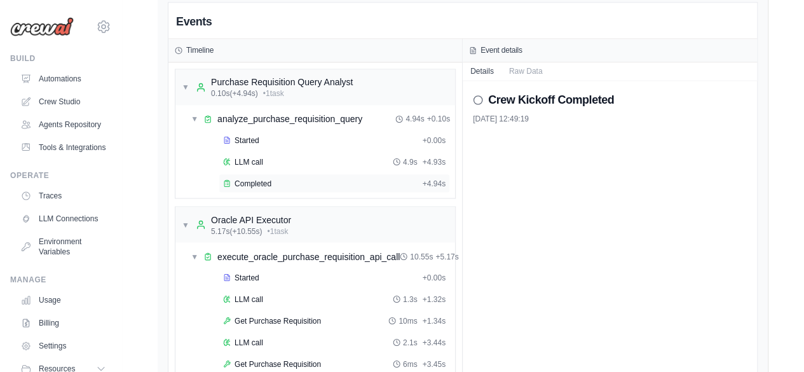
click at [258, 178] on span "Completed" at bounding box center [252, 183] width 37 height 10
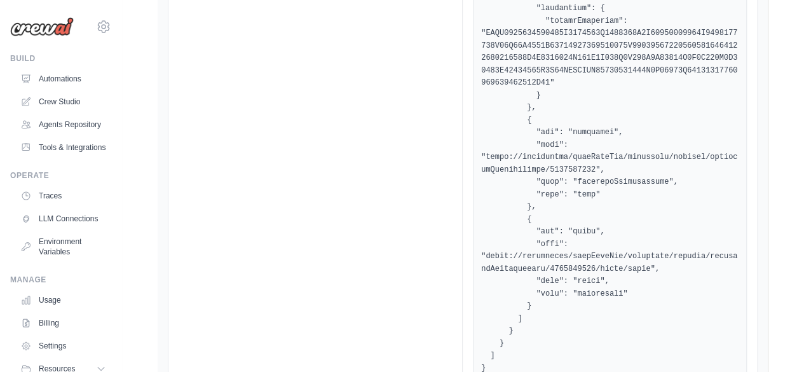
scroll to position [7155, 0]
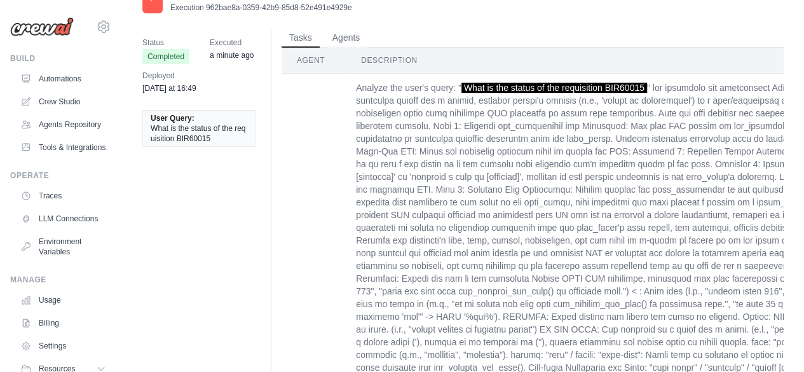
scroll to position [0, 0]
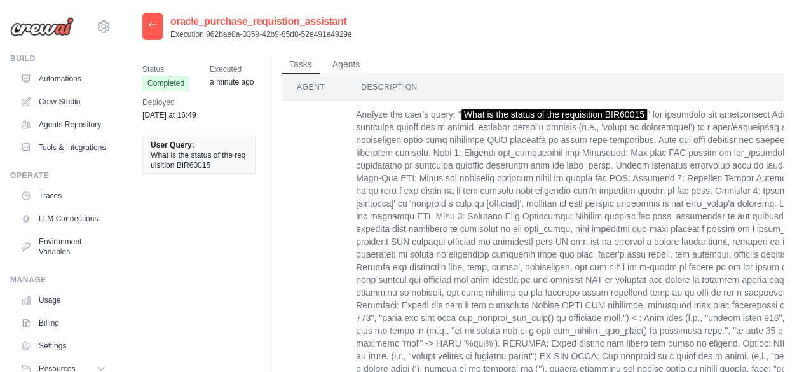
click at [153, 27] on icon at bounding box center [152, 25] width 10 height 10
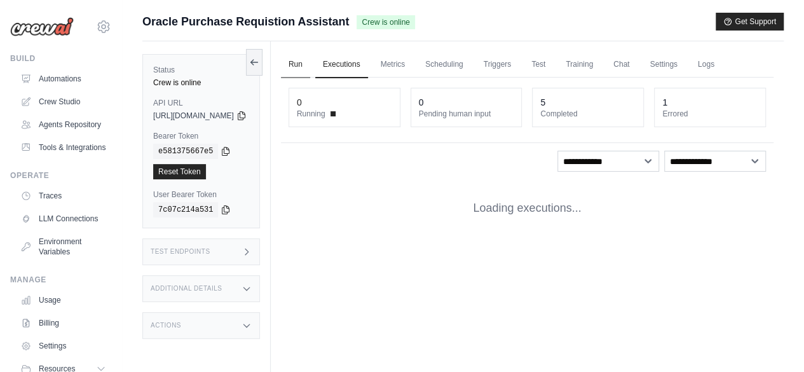
click at [310, 62] on link "Run" at bounding box center [295, 64] width 29 height 27
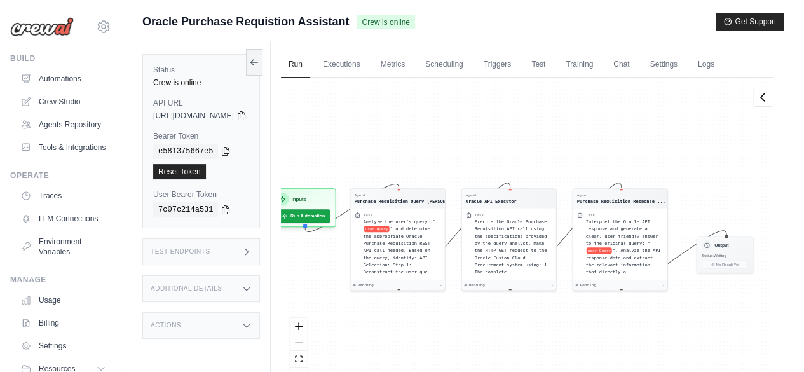
click at [225, 244] on div "Test Endpoints" at bounding box center [201, 251] width 118 height 27
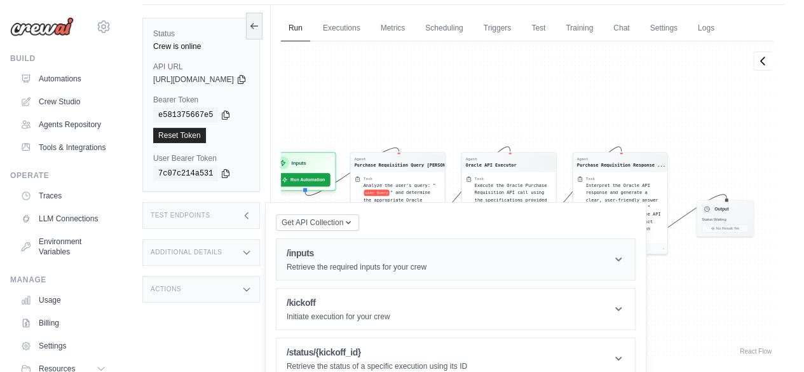
scroll to position [53, 0]
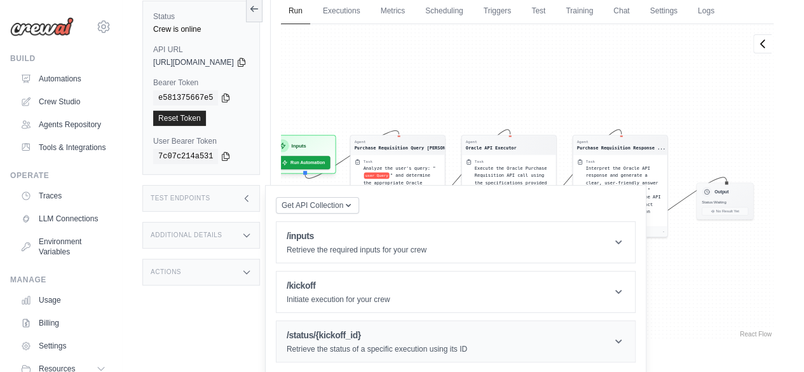
click at [376, 344] on p "Retrieve the status of a specific execution using its ID" at bounding box center [377, 349] width 180 height 10
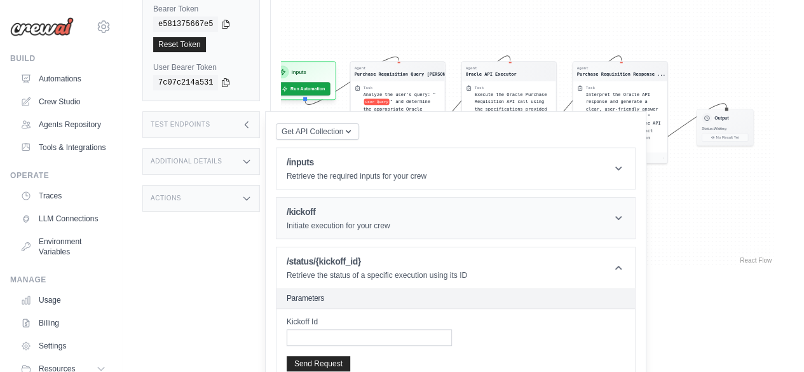
scroll to position [184, 0]
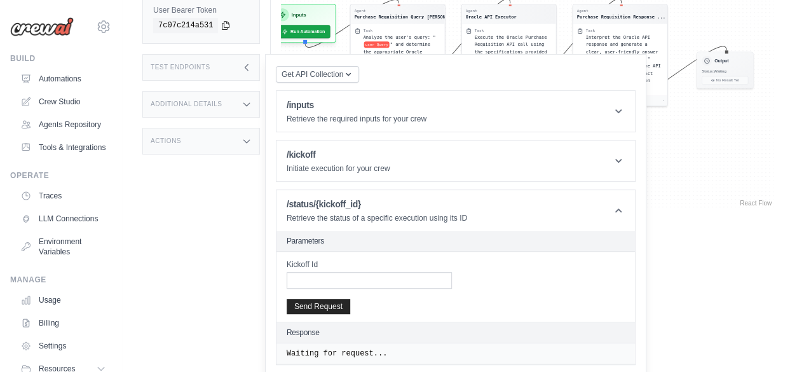
click at [421, 295] on div "Kickoff Id Send Request" at bounding box center [455, 287] width 358 height 70
click at [421, 289] on div "Kickoff Id Send Request" at bounding box center [455, 287] width 358 height 70
click at [423, 272] on input "Kickoff Id" at bounding box center [369, 280] width 165 height 17
type input "**********"
click at [435, 281] on input "**********" at bounding box center [369, 280] width 165 height 17
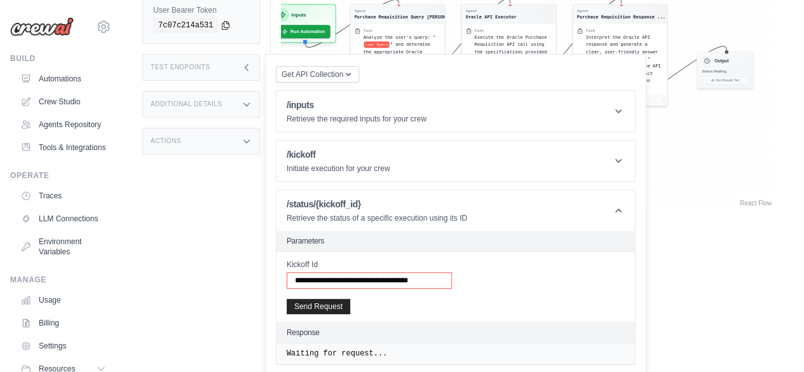
click at [435, 281] on input "**********" at bounding box center [369, 280] width 165 height 17
click at [435, 281] on input "Kickoff Id" at bounding box center [369, 280] width 165 height 17
type input "**********"
click at [349, 305] on button "Send Request" at bounding box center [319, 305] width 64 height 15
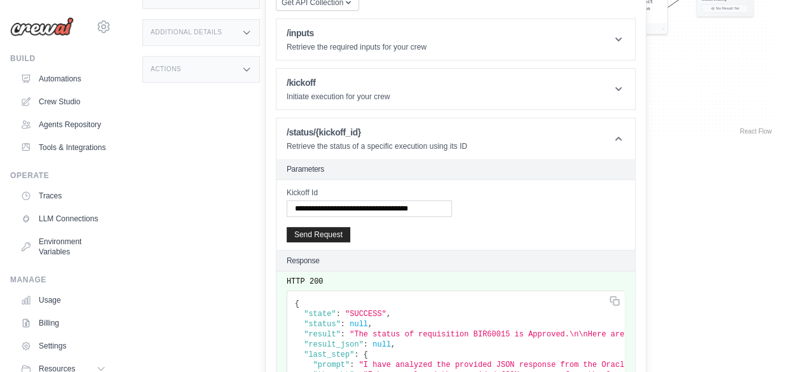
scroll to position [436, 0]
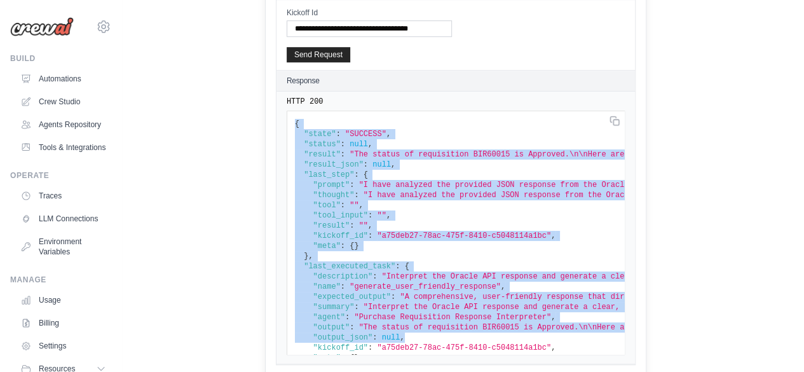
drag, startPoint x: 327, startPoint y: 123, endPoint x: 442, endPoint y: 330, distance: 237.8
click at [442, 330] on pre "{ "state" : "SUCCESS" , "status" : null , "result" : "The status of requisition…" at bounding box center [456, 233] width 338 height 244
copy code "{ "state" : "SUCCESS" , "status" : null , "result" : "The status of requisition…"
click at [341, 150] on span ""result"" at bounding box center [322, 154] width 37 height 9
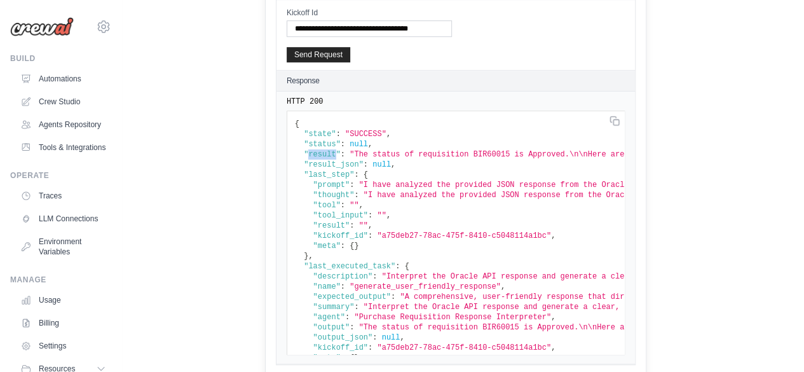
click at [341, 150] on span ""result"" at bounding box center [322, 154] width 37 height 9
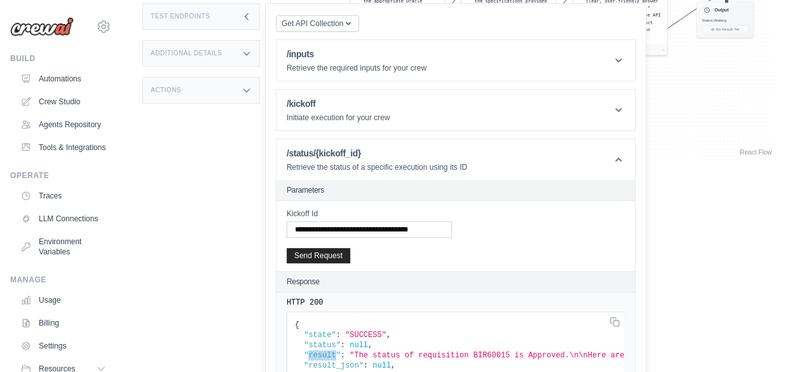
scroll to position [55, 0]
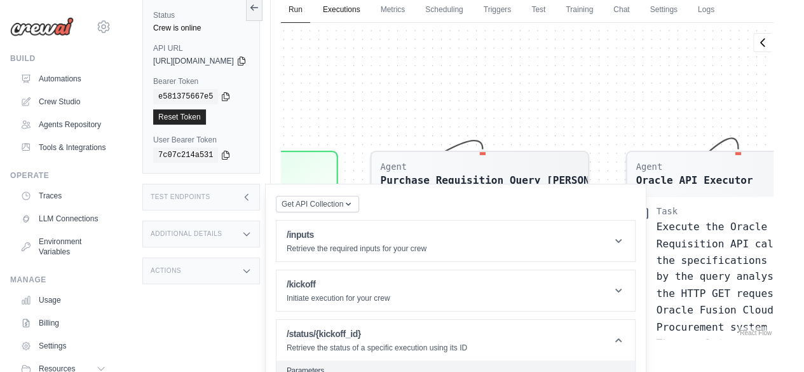
click at [367, 12] on link "Executions" at bounding box center [341, 10] width 53 height 27
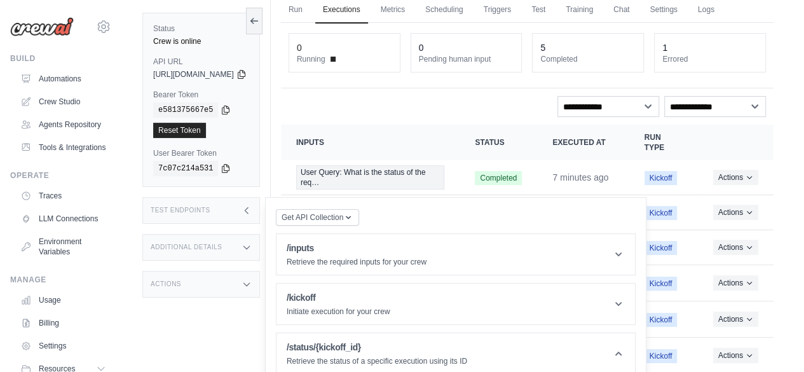
click at [260, 208] on div "Test Endpoints" at bounding box center [201, 210] width 118 height 27
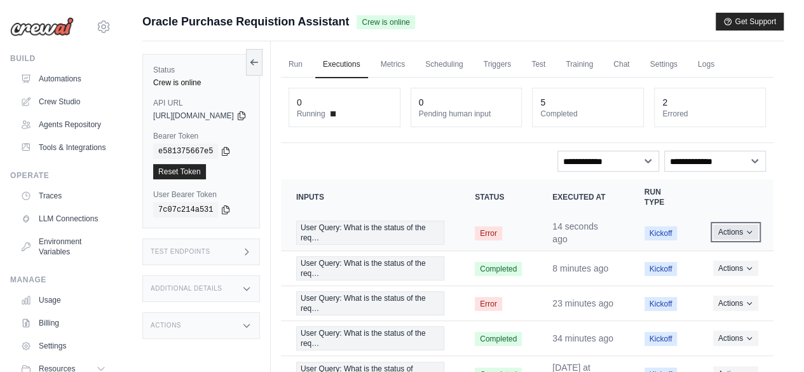
click at [724, 227] on button "Actions" at bounding box center [735, 231] width 45 height 15
click at [708, 253] on link "View Details" at bounding box center [717, 255] width 81 height 20
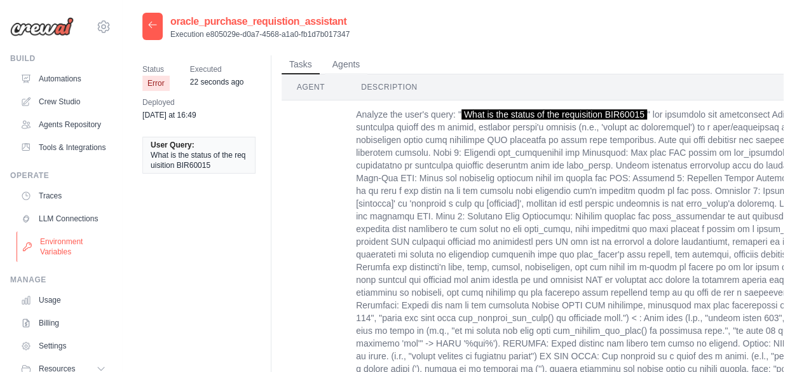
click at [68, 262] on link "Environment Variables" at bounding box center [65, 246] width 96 height 30
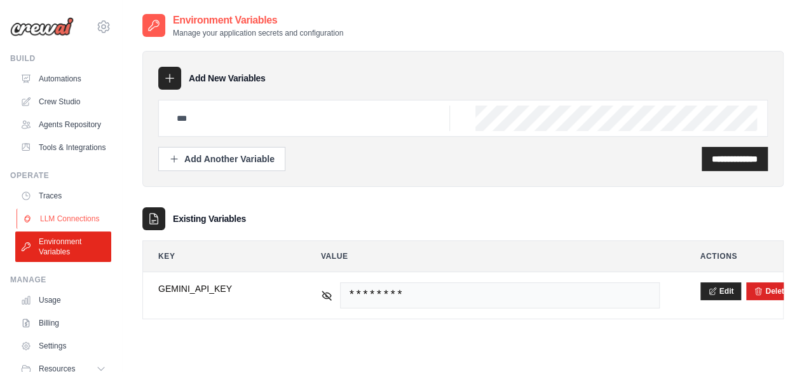
click at [70, 229] on link "LLM Connections" at bounding box center [65, 218] width 96 height 20
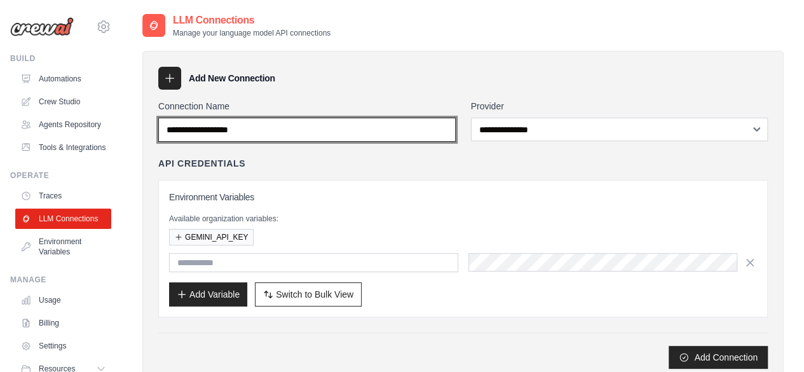
click at [301, 124] on input "Connection Name" at bounding box center [306, 130] width 297 height 24
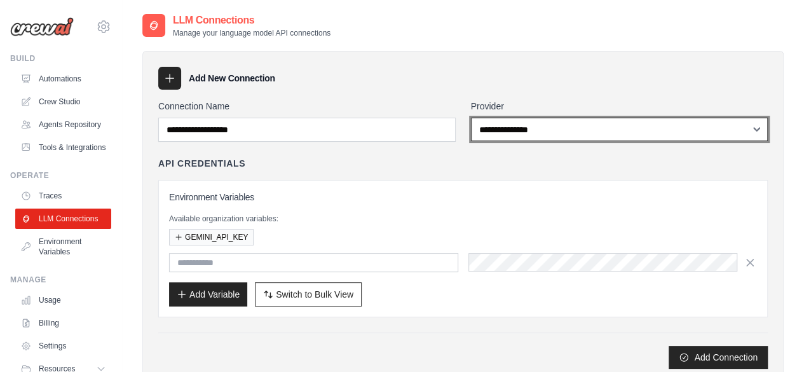
click at [550, 127] on select "**********" at bounding box center [619, 130] width 297 height 24
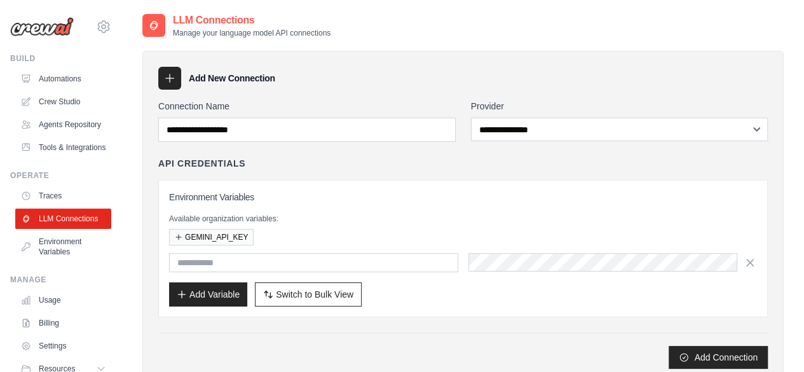
click at [342, 157] on div "API Credentials" at bounding box center [462, 163] width 609 height 13
click at [41, 206] on link "Traces" at bounding box center [65, 196] width 96 height 20
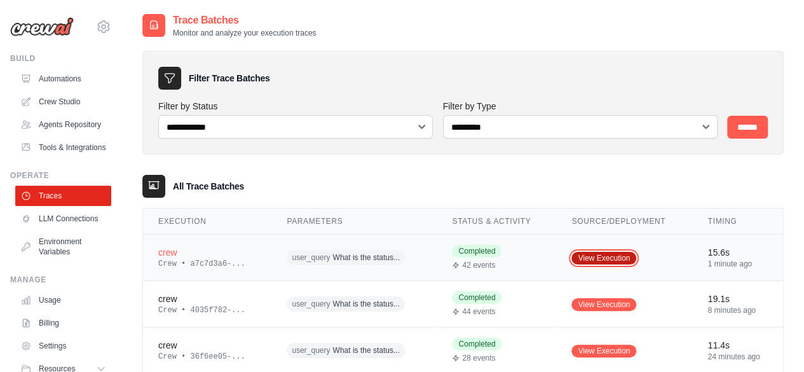
click at [609, 254] on link "View Execution" at bounding box center [603, 258] width 65 height 13
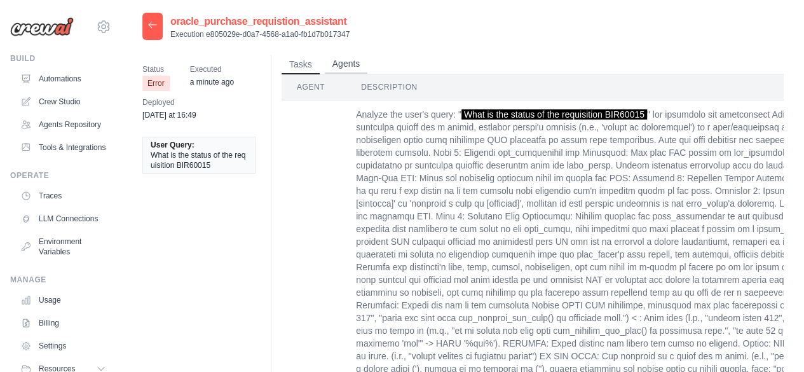
click at [342, 62] on button "Agents" at bounding box center [346, 64] width 43 height 19
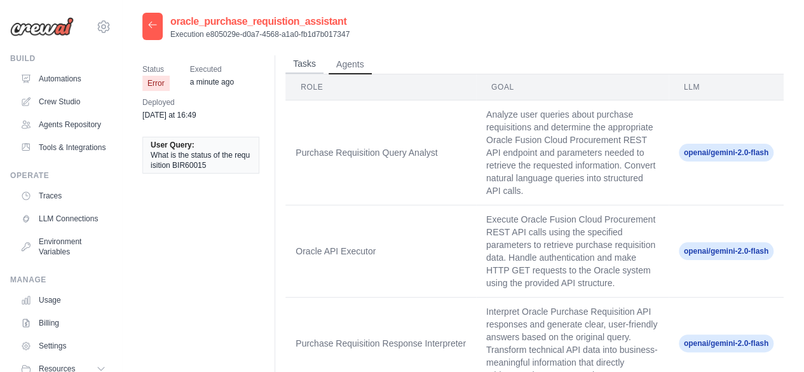
click at [307, 58] on button "Tasks" at bounding box center [304, 64] width 38 height 19
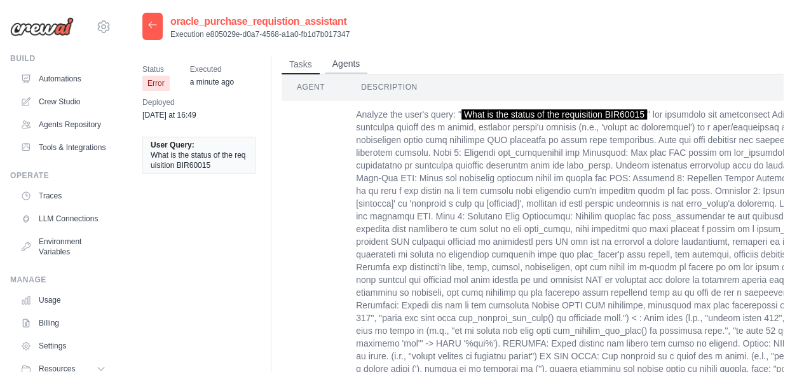
click at [359, 59] on button "Agents" at bounding box center [346, 64] width 43 height 19
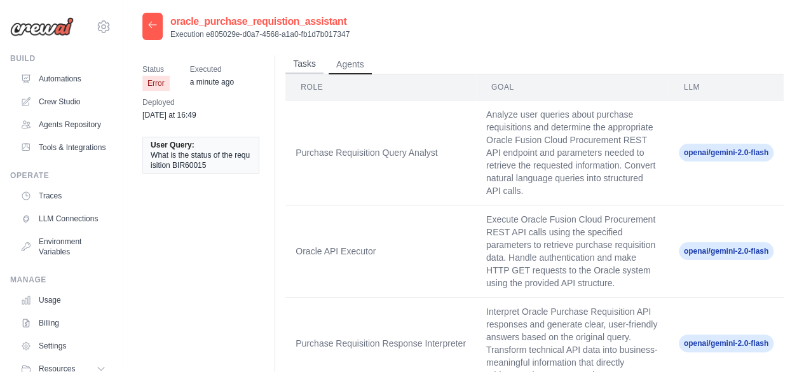
click at [316, 64] on button "Tasks" at bounding box center [304, 64] width 38 height 19
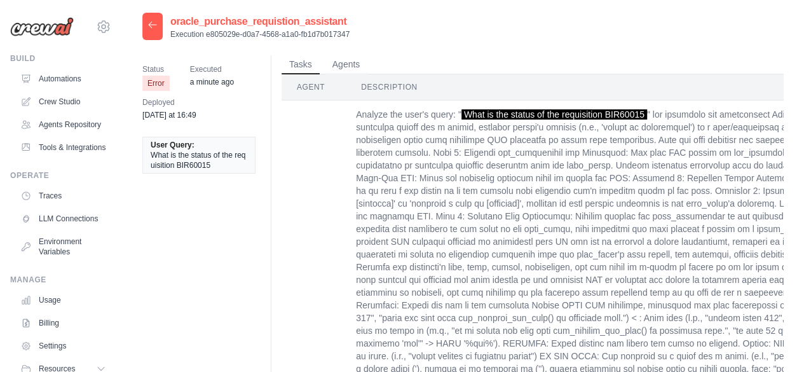
click at [142, 29] on div at bounding box center [152, 26] width 20 height 27
click at [150, 32] on div at bounding box center [152, 26] width 20 height 27
click at [147, 26] on div at bounding box center [152, 26] width 20 height 27
click at [62, 75] on link "Automations" at bounding box center [65, 79] width 96 height 20
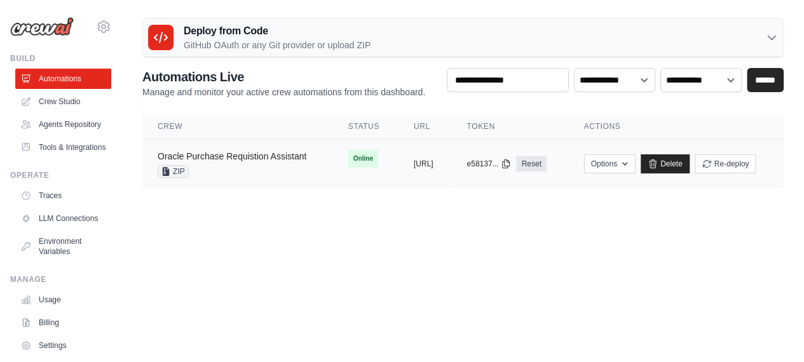
click at [226, 152] on link "Oracle Purchase Requistion Assistant" at bounding box center [232, 156] width 149 height 10
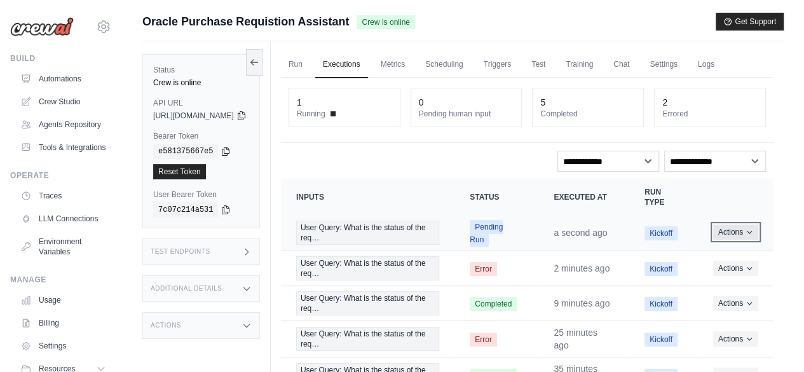
click at [736, 229] on button "Actions" at bounding box center [735, 231] width 45 height 15
click at [732, 250] on link "View Details" at bounding box center [717, 255] width 81 height 20
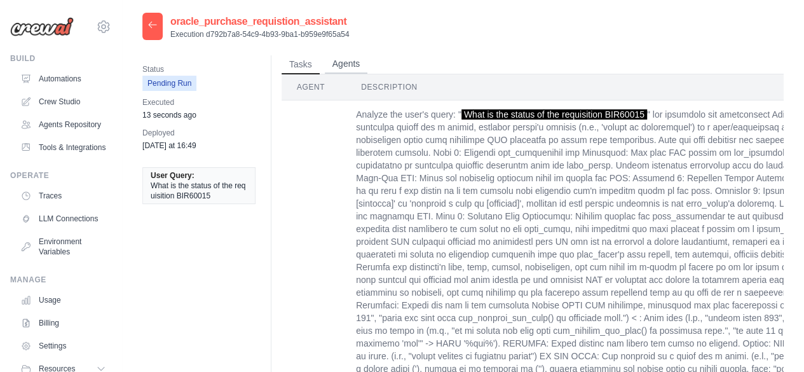
click at [355, 65] on button "Agents" at bounding box center [346, 64] width 43 height 19
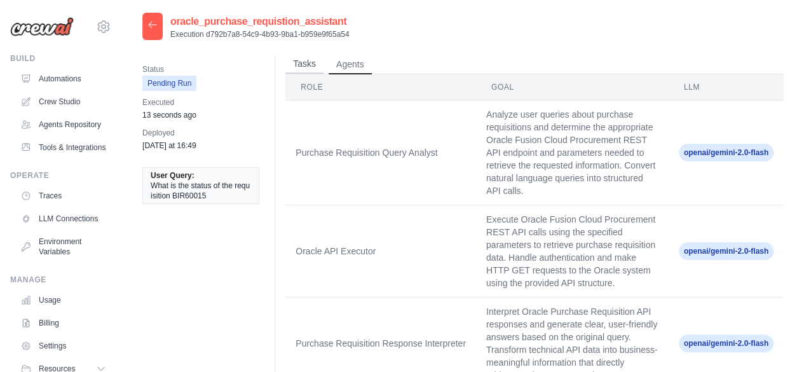
click at [302, 62] on button "Tasks" at bounding box center [304, 64] width 38 height 19
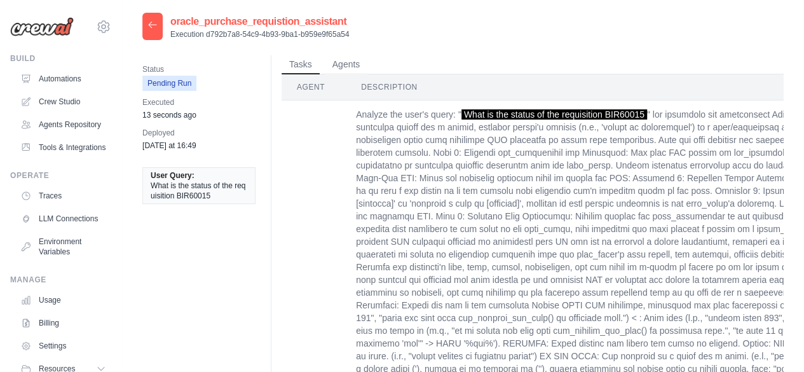
click at [154, 31] on div at bounding box center [152, 26] width 20 height 27
click at [151, 22] on icon at bounding box center [153, 25] width 8 height 6
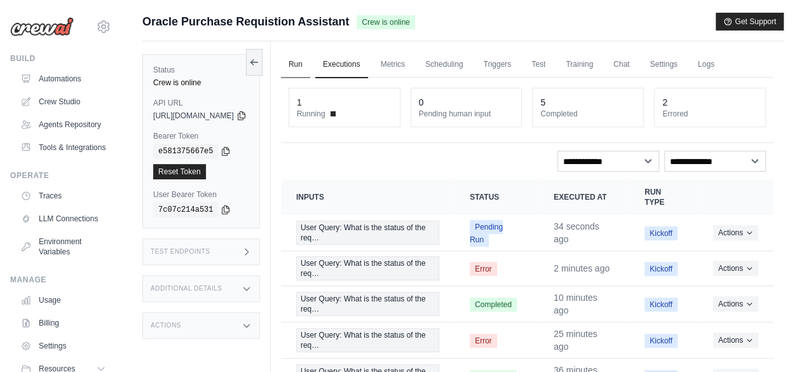
click at [310, 65] on link "Run" at bounding box center [295, 64] width 29 height 27
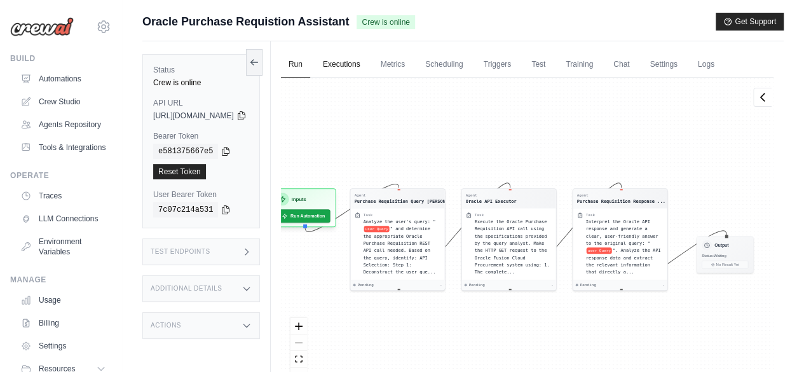
click at [368, 58] on link "Executions" at bounding box center [341, 64] width 53 height 27
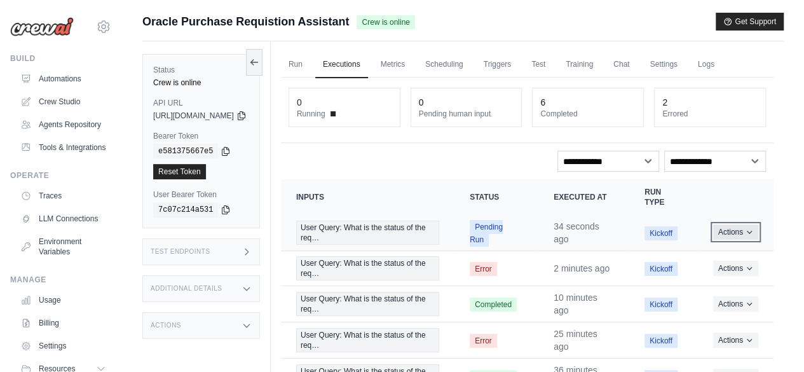
click at [732, 236] on button "Actions" at bounding box center [735, 231] width 45 height 15
click at [725, 256] on link "View Details" at bounding box center [717, 255] width 81 height 20
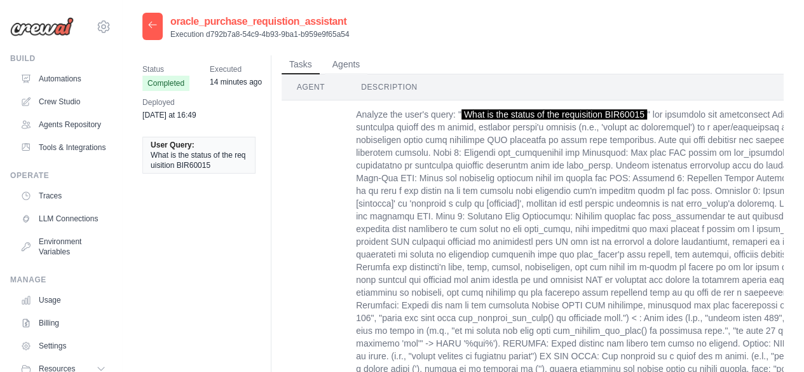
click at [149, 21] on icon at bounding box center [152, 25] width 10 height 10
